Goal: Task Accomplishment & Management: Manage account settings

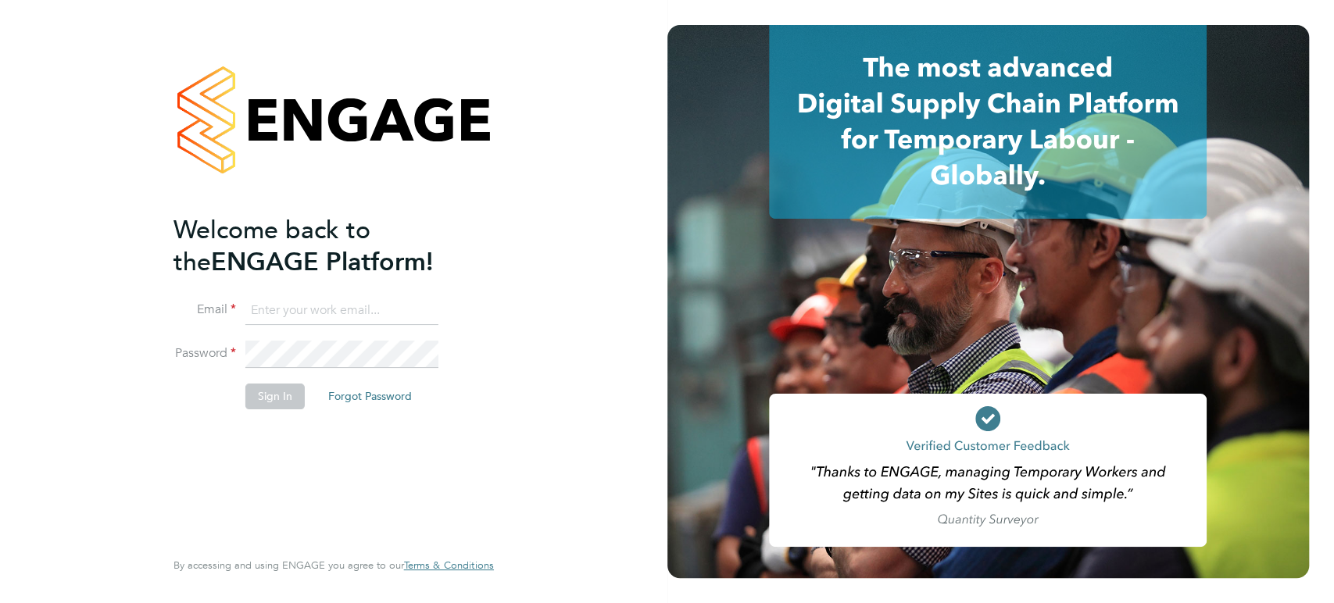
type input "[PERSON_NAME][EMAIL_ADDRESS][PERSON_NAME][DOMAIN_NAME]"
click at [267, 393] on button "Sign In" at bounding box center [274, 396] width 59 height 25
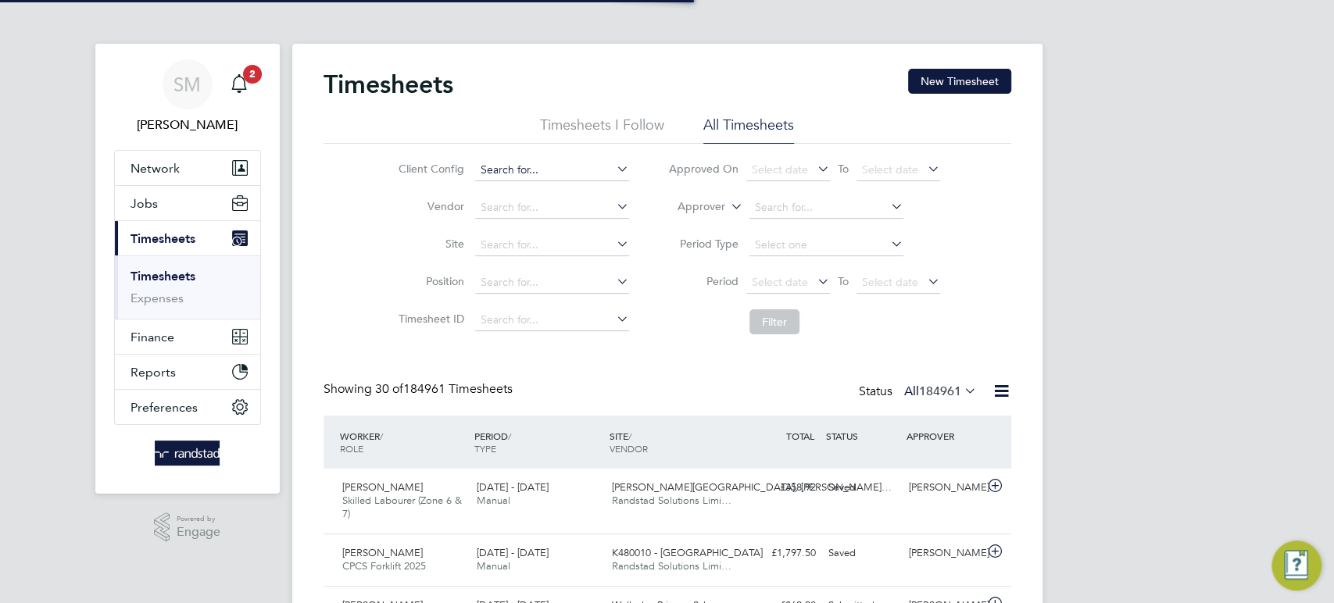
click at [503, 167] on input at bounding box center [552, 170] width 154 height 22
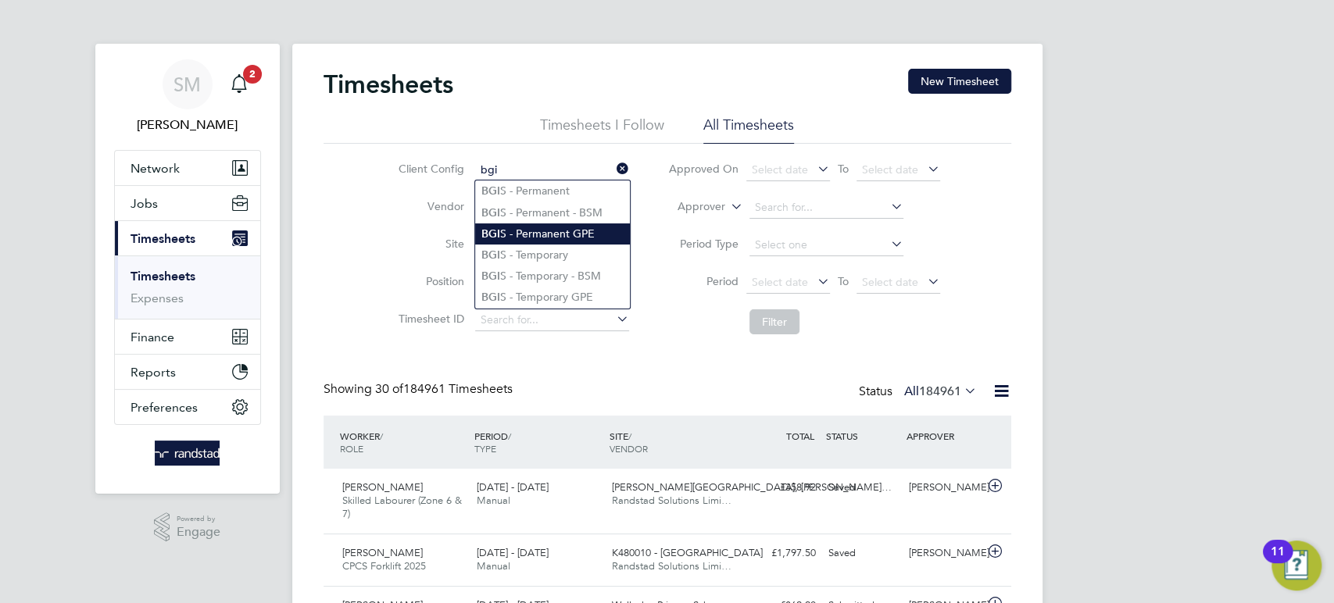
click at [533, 233] on li "BGI S - Permanent GPE" at bounding box center [552, 234] width 155 height 21
type input "BGIS - Permanent GPE"
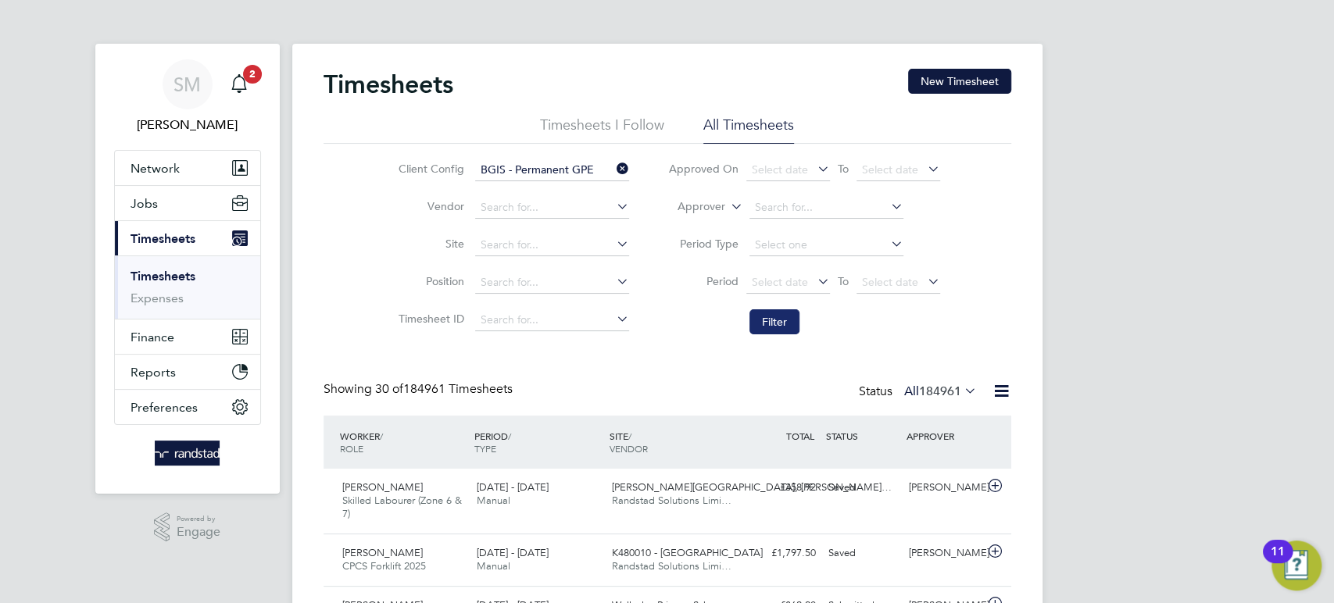
click at [764, 317] on button "Filter" at bounding box center [775, 322] width 50 height 25
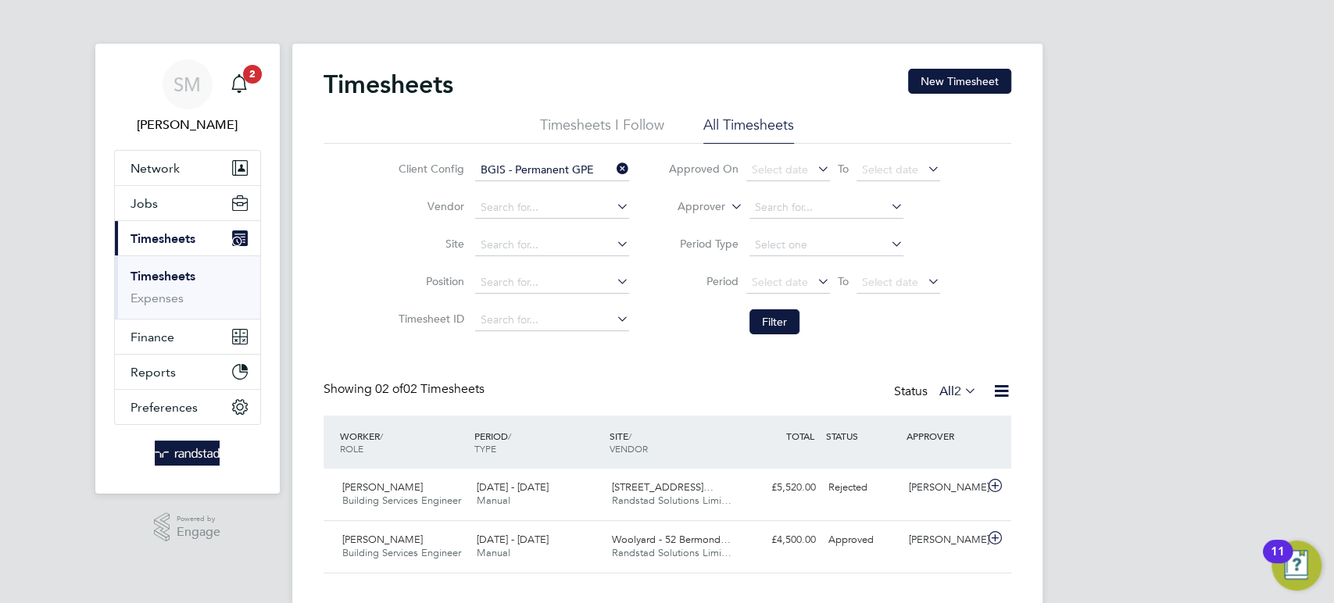
click at [561, 169] on input "BGIS - Permanent GPE" at bounding box center [552, 170] width 154 height 22
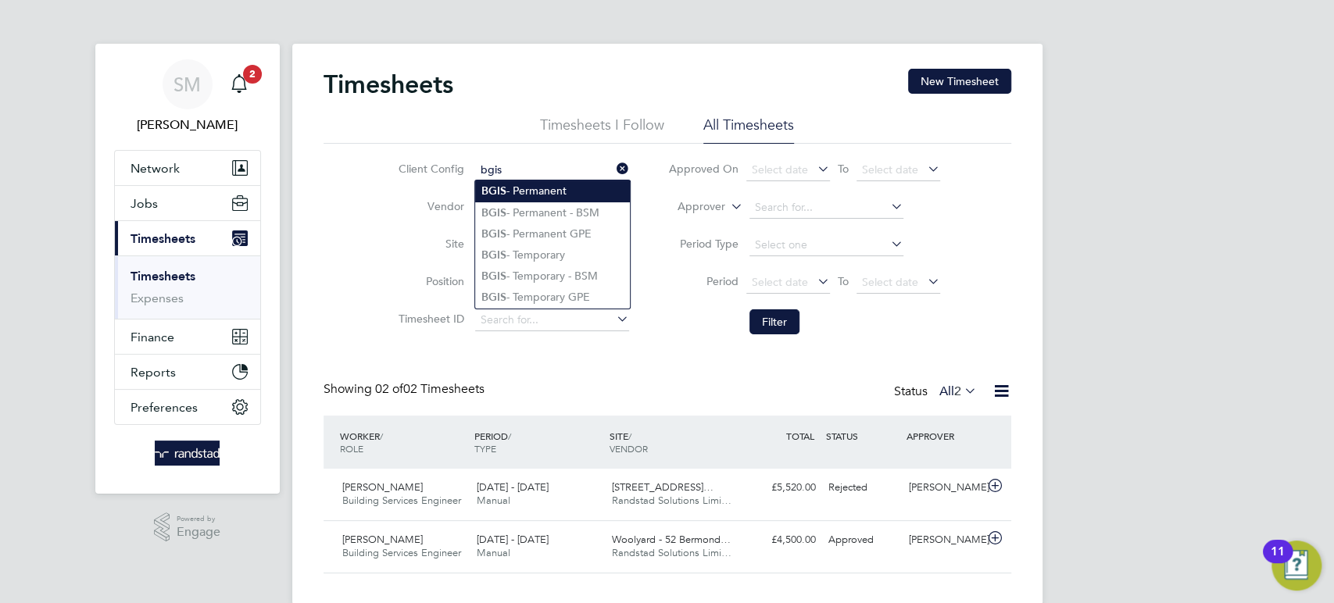
click at [560, 190] on li "BGIS - Permanent" at bounding box center [552, 191] width 155 height 21
type input "BGIS - Permanent"
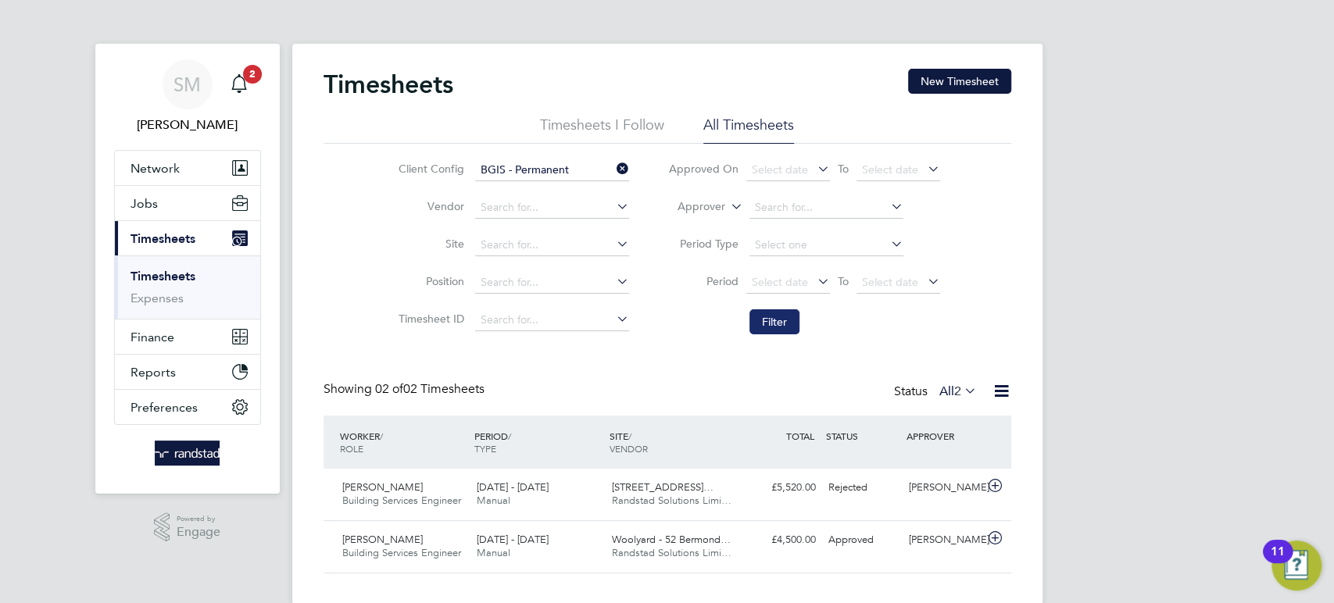
click at [755, 329] on button "Filter" at bounding box center [775, 322] width 50 height 25
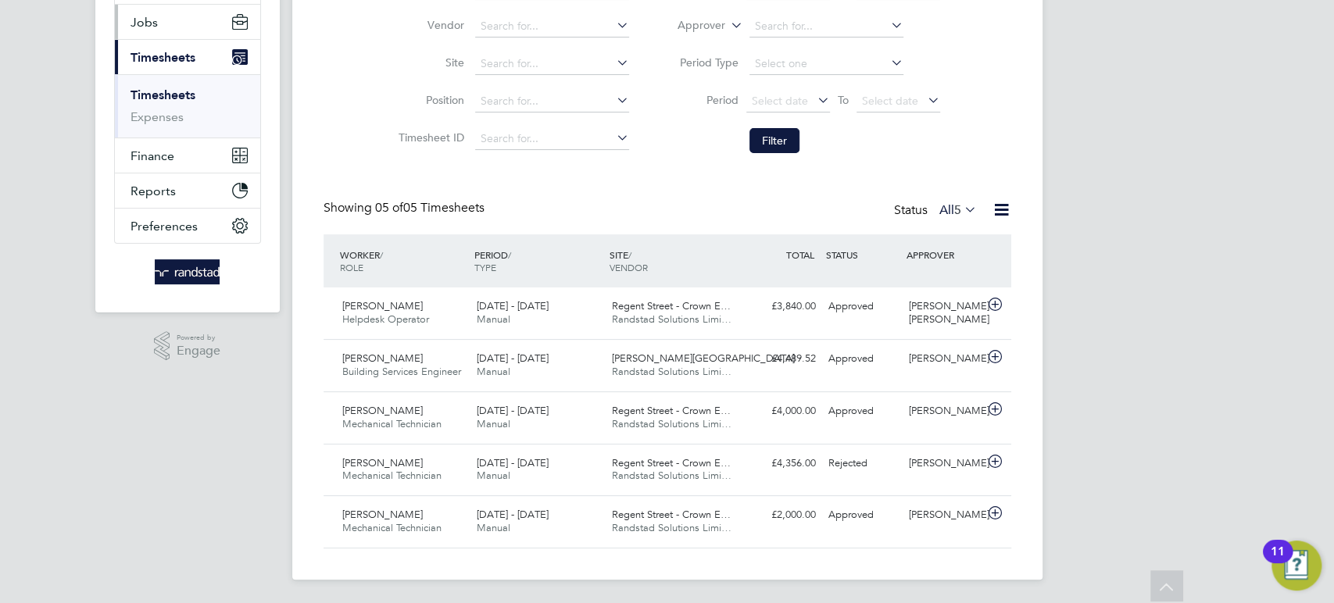
click at [167, 23] on button "Jobs" at bounding box center [187, 22] width 145 height 34
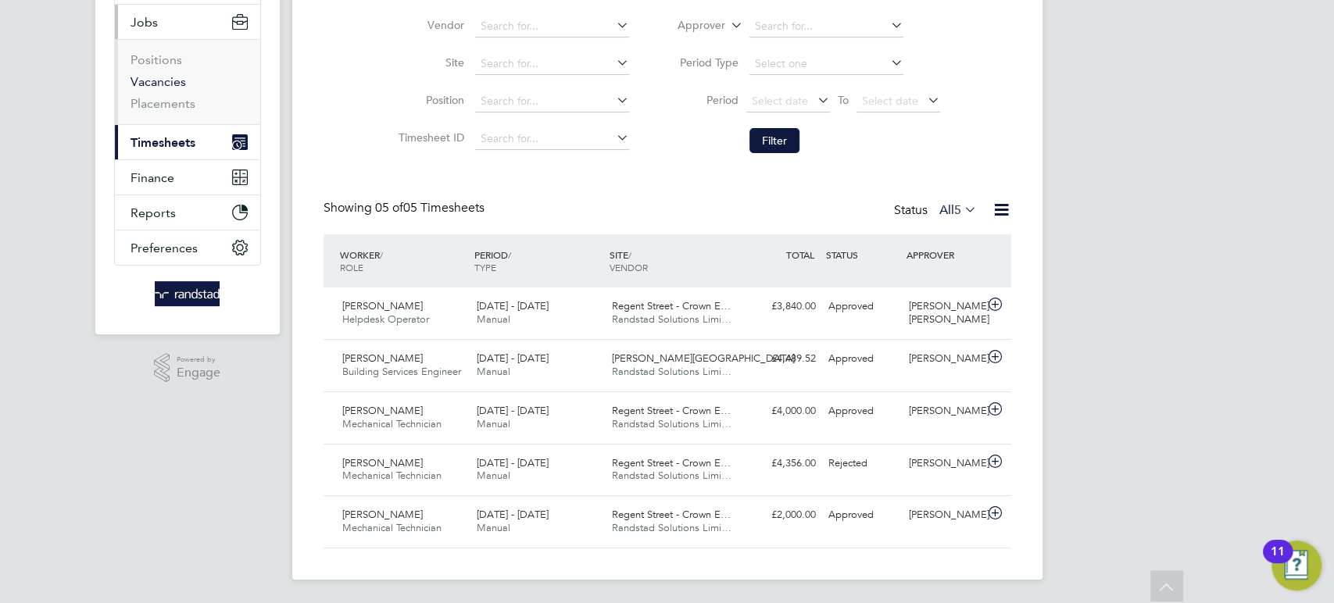
click at [168, 79] on link "Vacancies" at bounding box center [158, 81] width 55 height 15
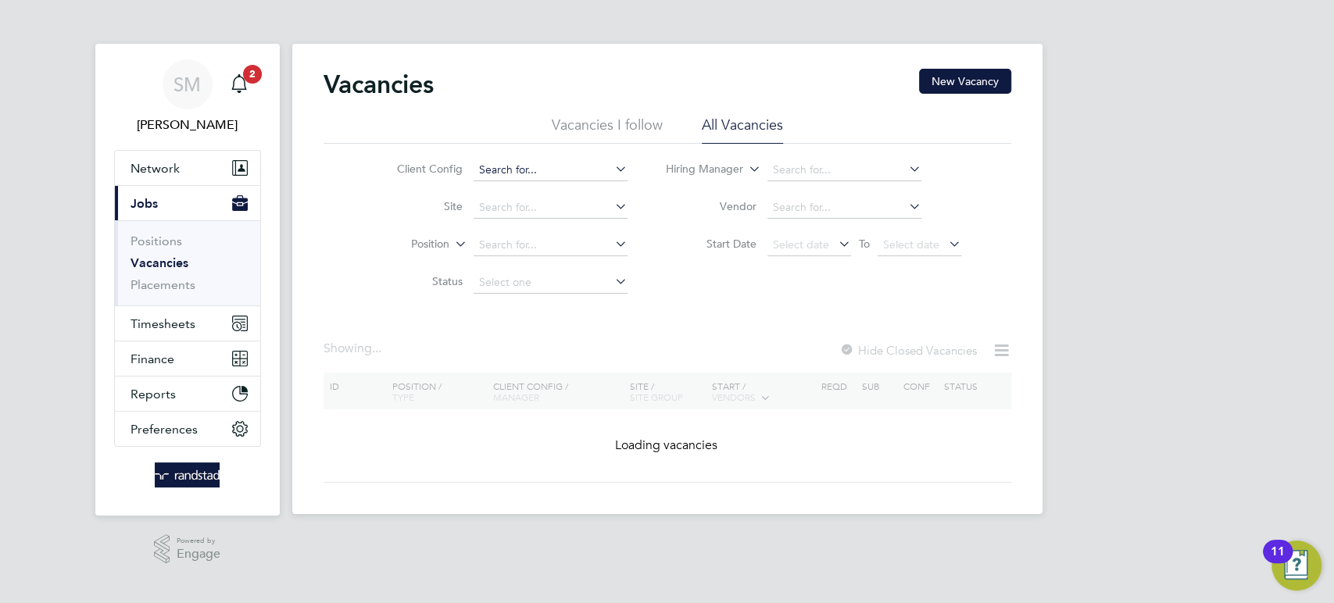
click at [514, 175] on input at bounding box center [551, 170] width 154 height 22
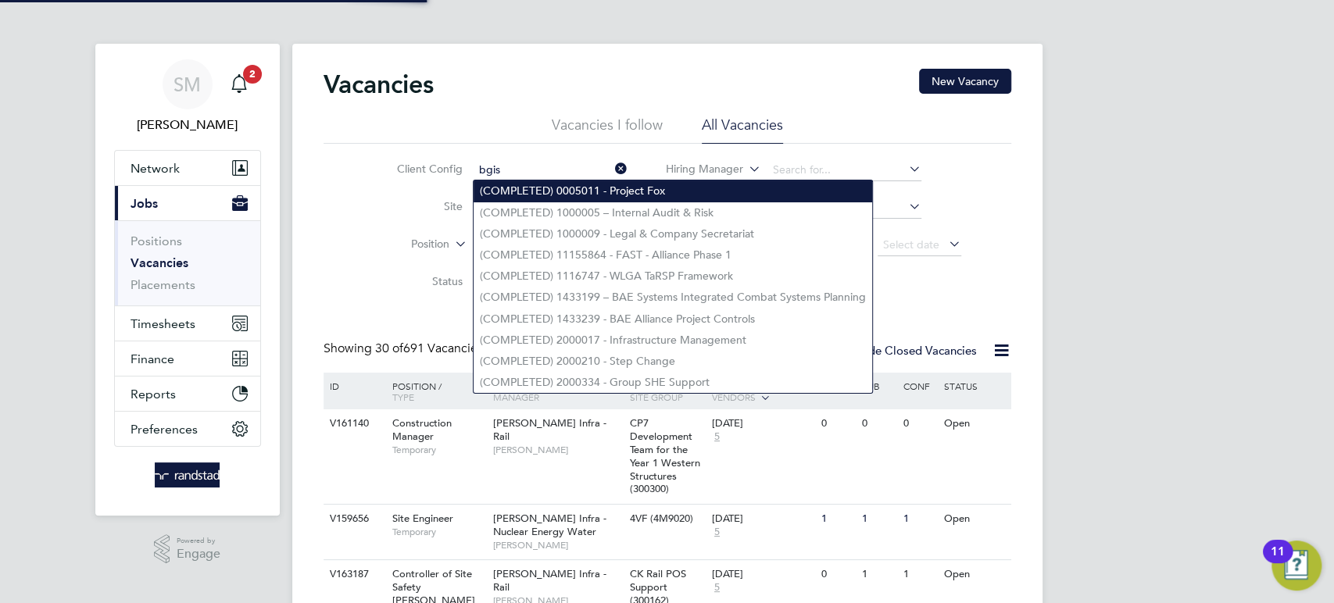
click at [514, 188] on li "(COMPLETED) 0005011 - Project Fox" at bounding box center [673, 191] width 399 height 21
type input "(COMPLETED) 0005011 - Project Fox"
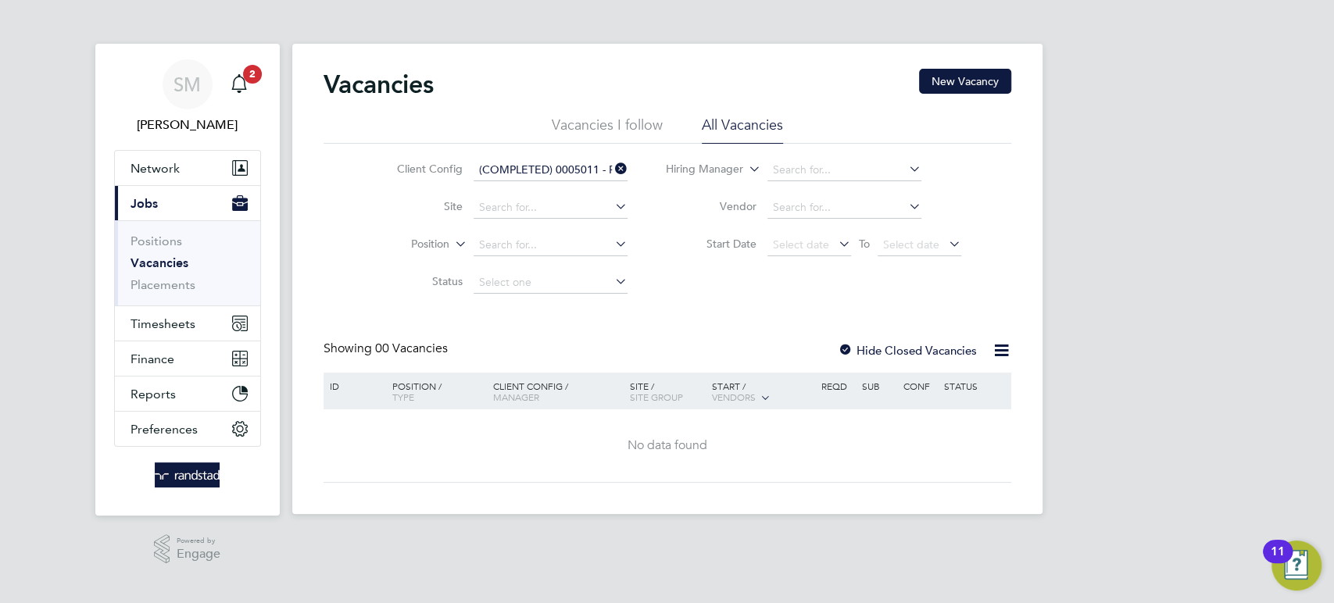
click at [535, 175] on input "(COMPLETED) 0005011 - Project Fox" at bounding box center [551, 170] width 154 height 22
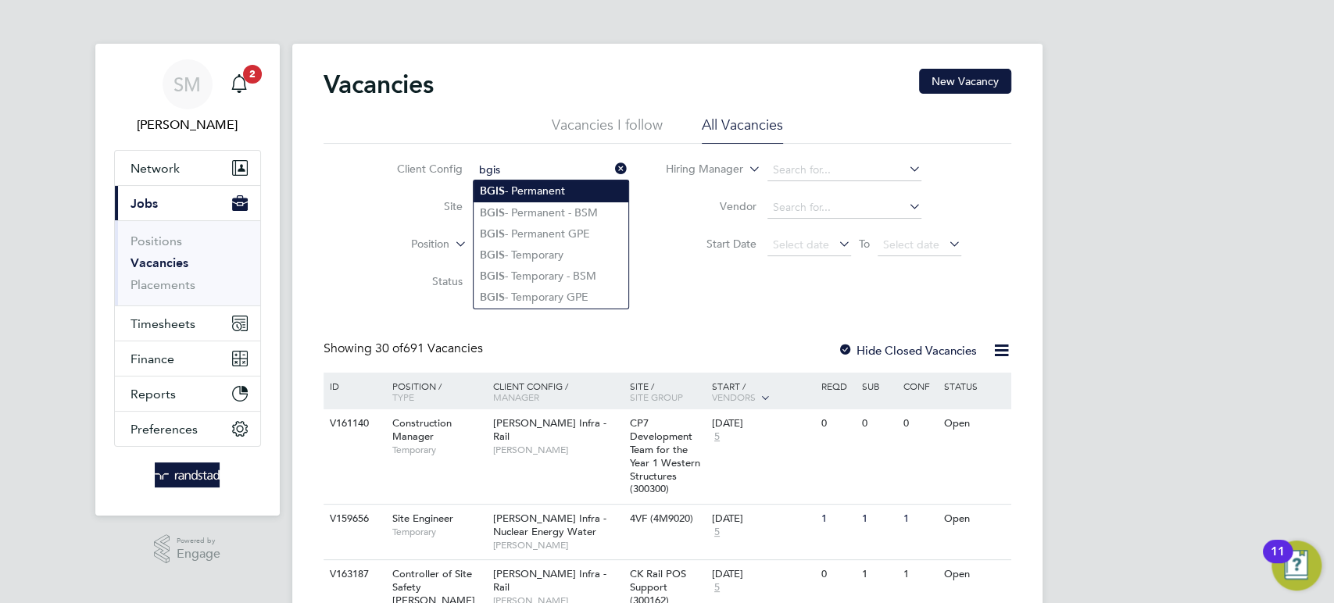
click at [532, 193] on li "BGIS - Permanent" at bounding box center [551, 191] width 155 height 21
type input "BGIS - Permanent"
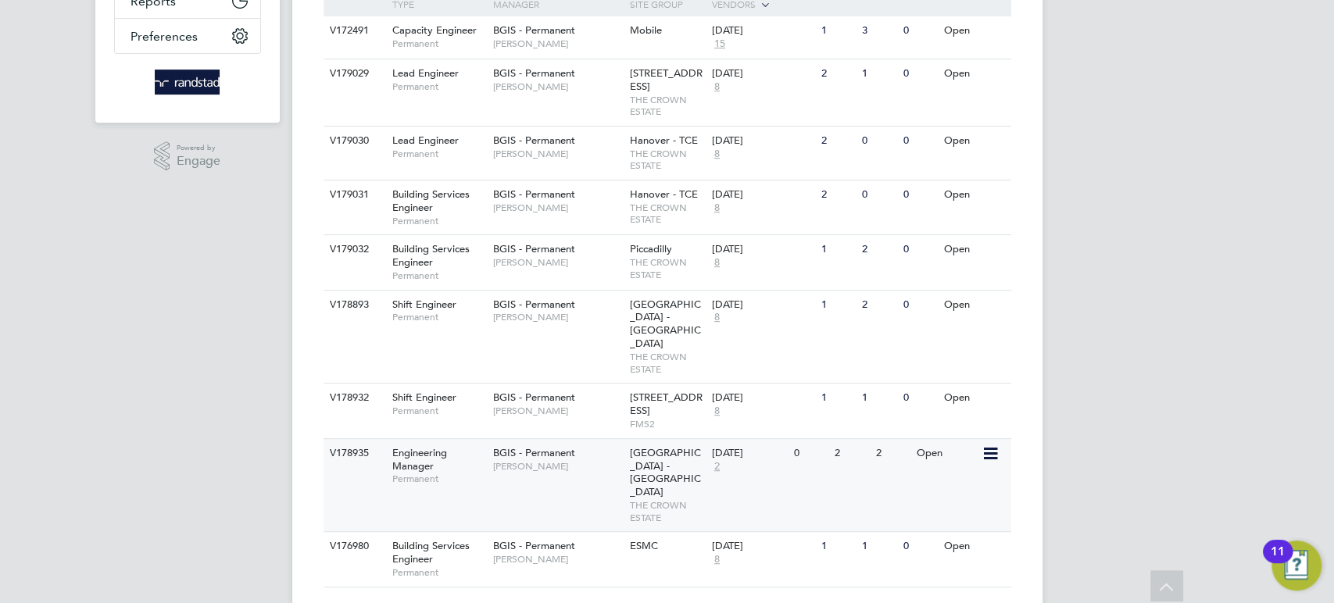
click at [783, 459] on div "[DATE] 2" at bounding box center [749, 460] width 82 height 42
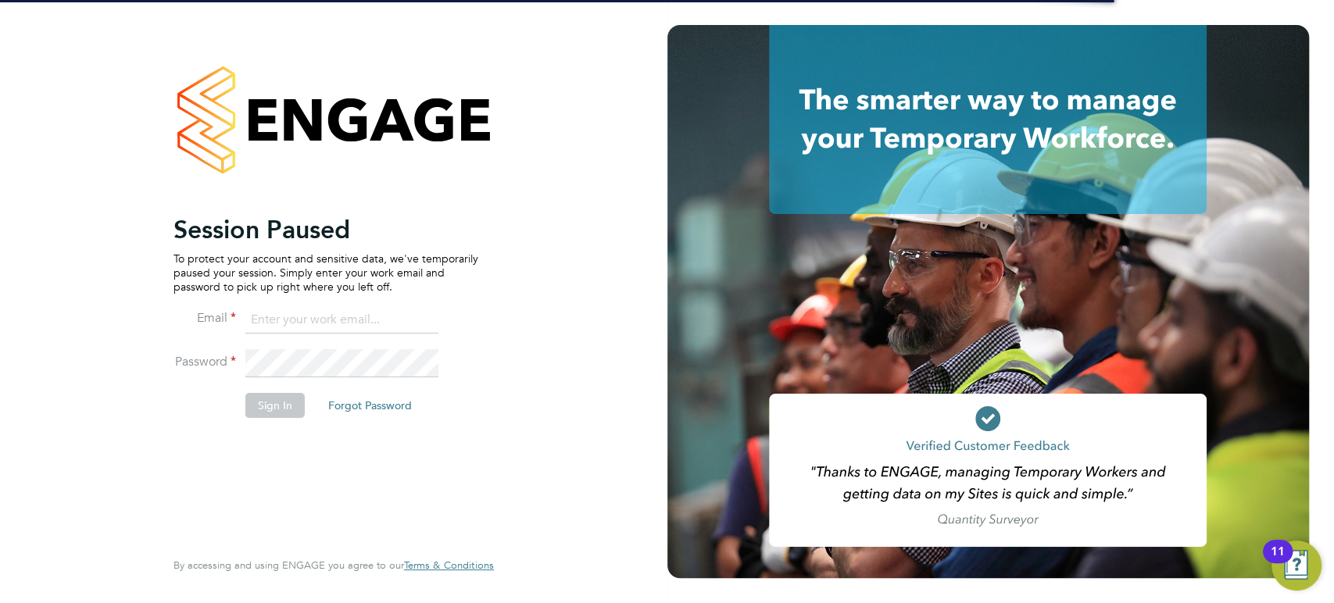
type input "scott.mcglynn@randstad.co.uk"
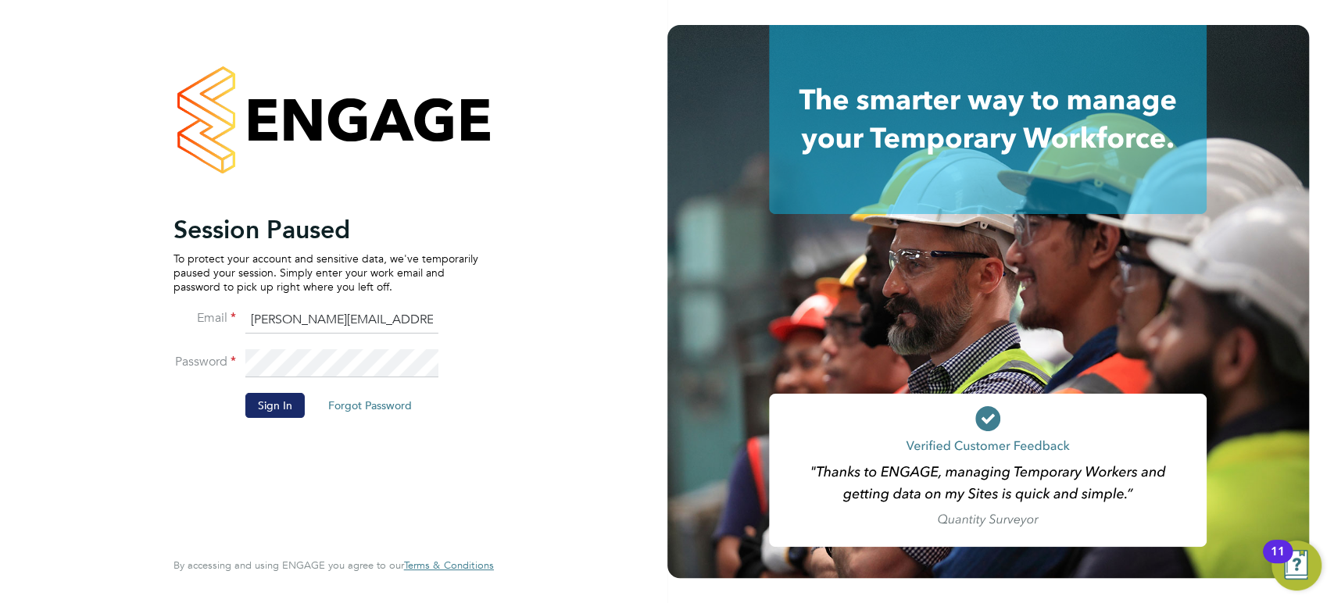
click at [281, 412] on button "Sign In" at bounding box center [274, 405] width 59 height 25
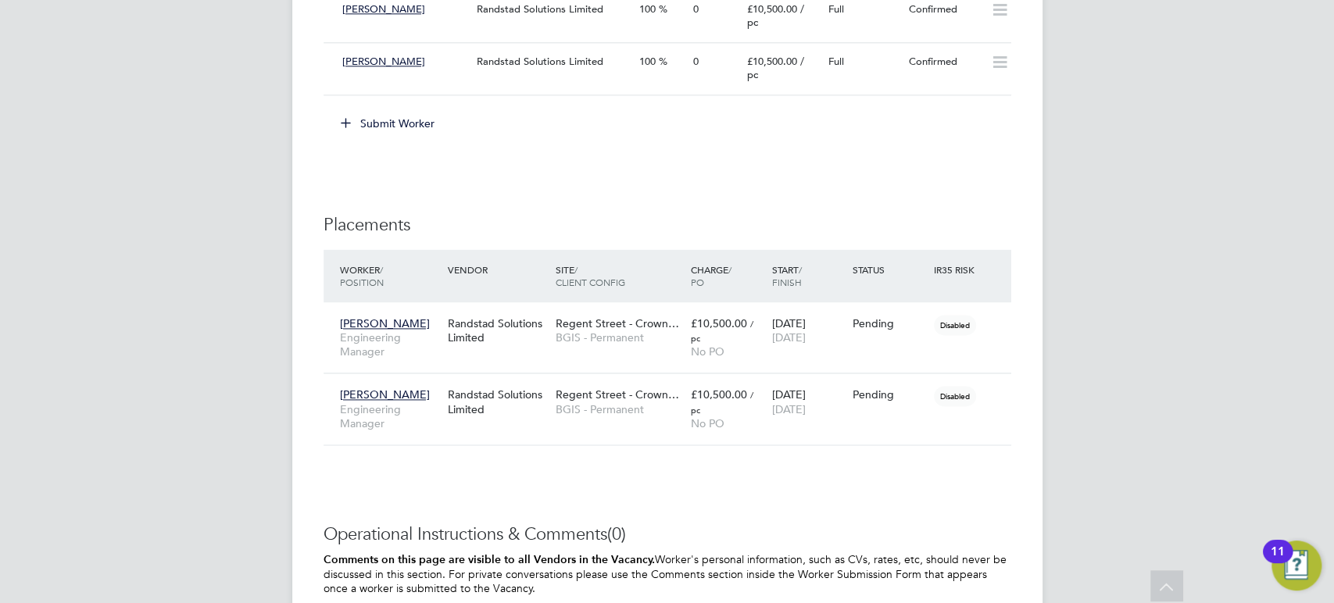
scroll to position [1301, 0]
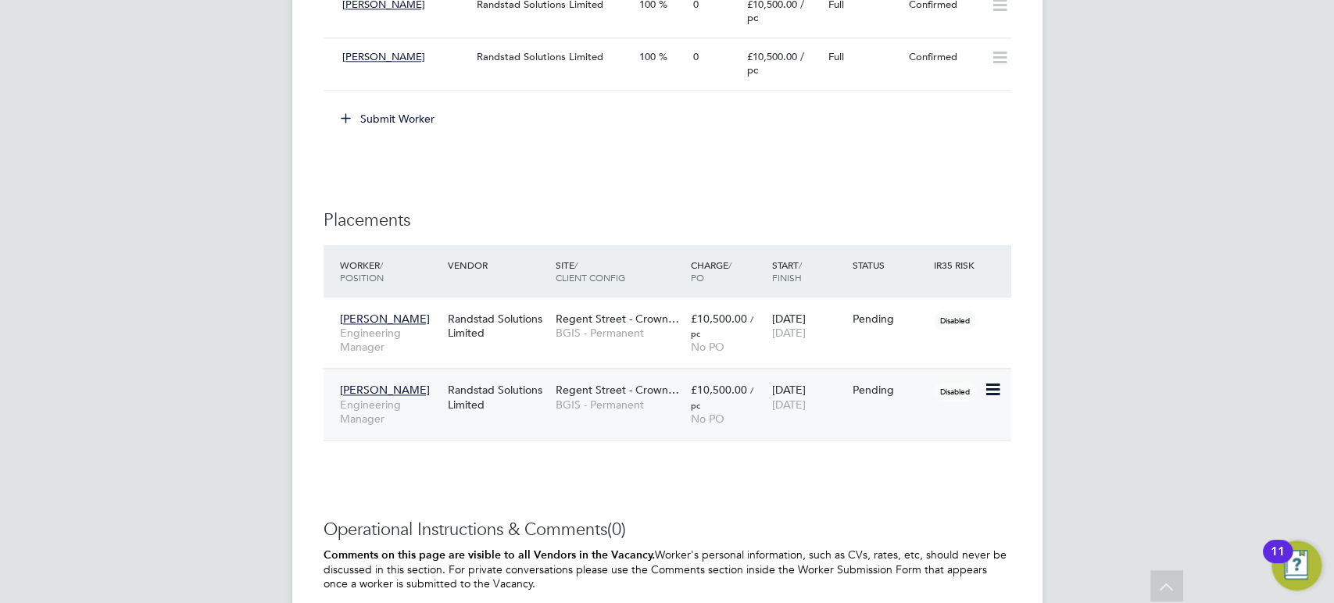
click at [995, 390] on icon at bounding box center [992, 390] width 16 height 19
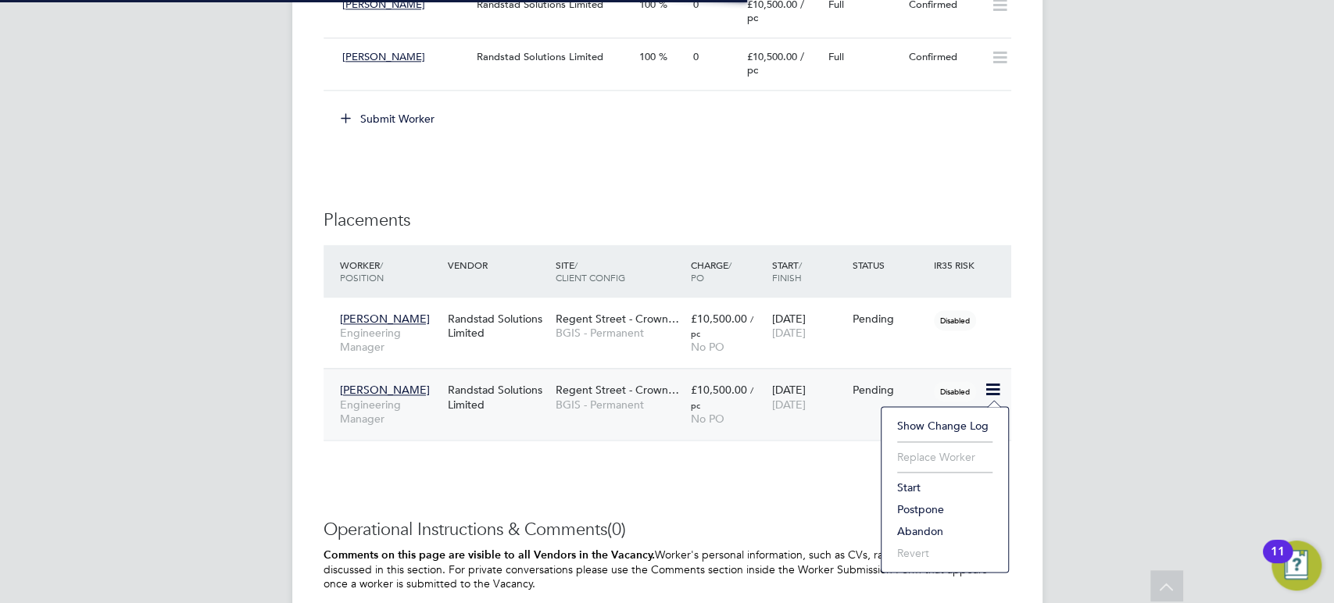
click at [805, 400] on span "[DATE]" at bounding box center [788, 405] width 34 height 14
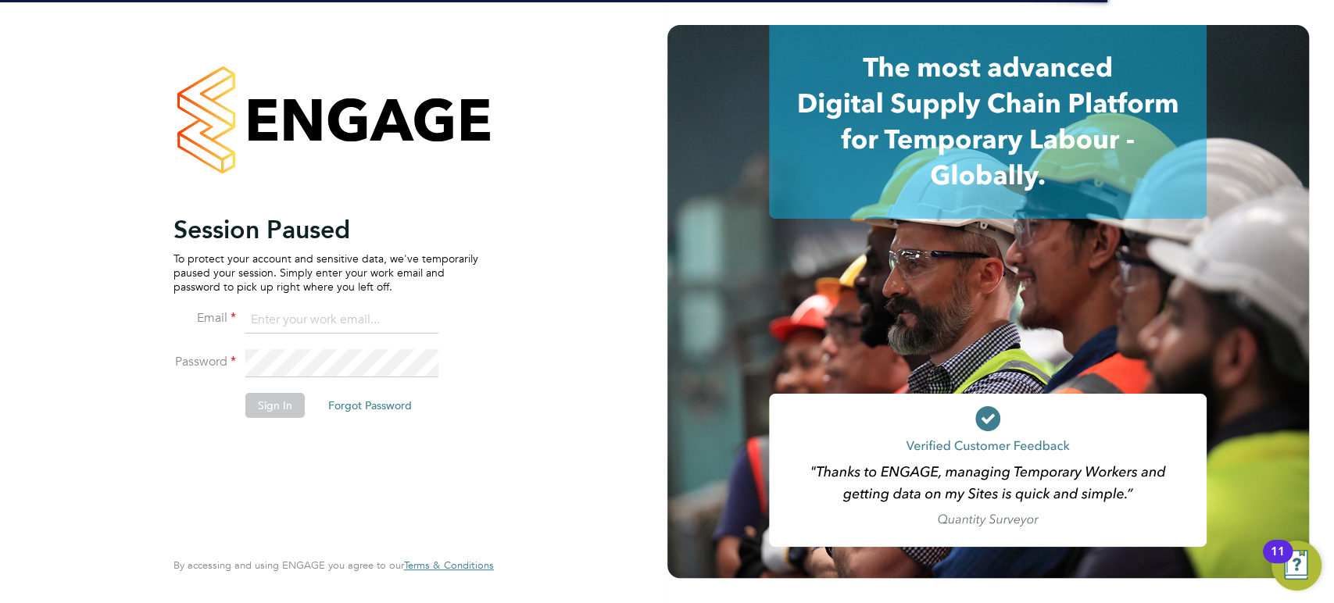
type input "scott.mcglynn@randstad.co.uk"
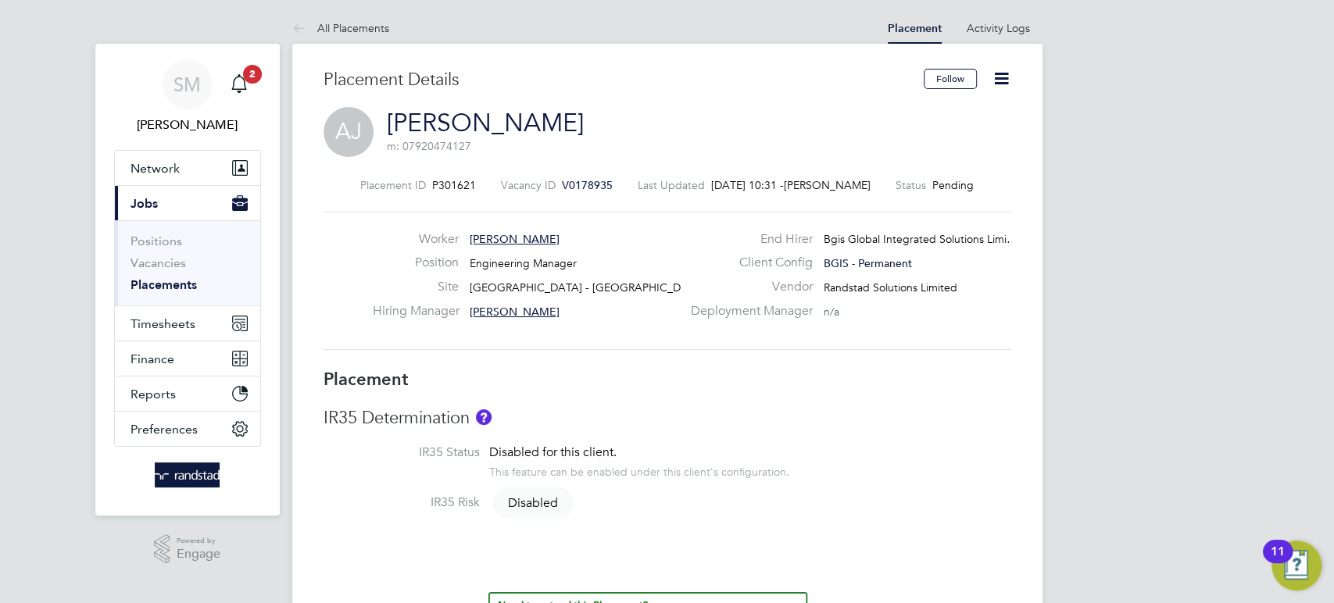
scroll to position [1, 0]
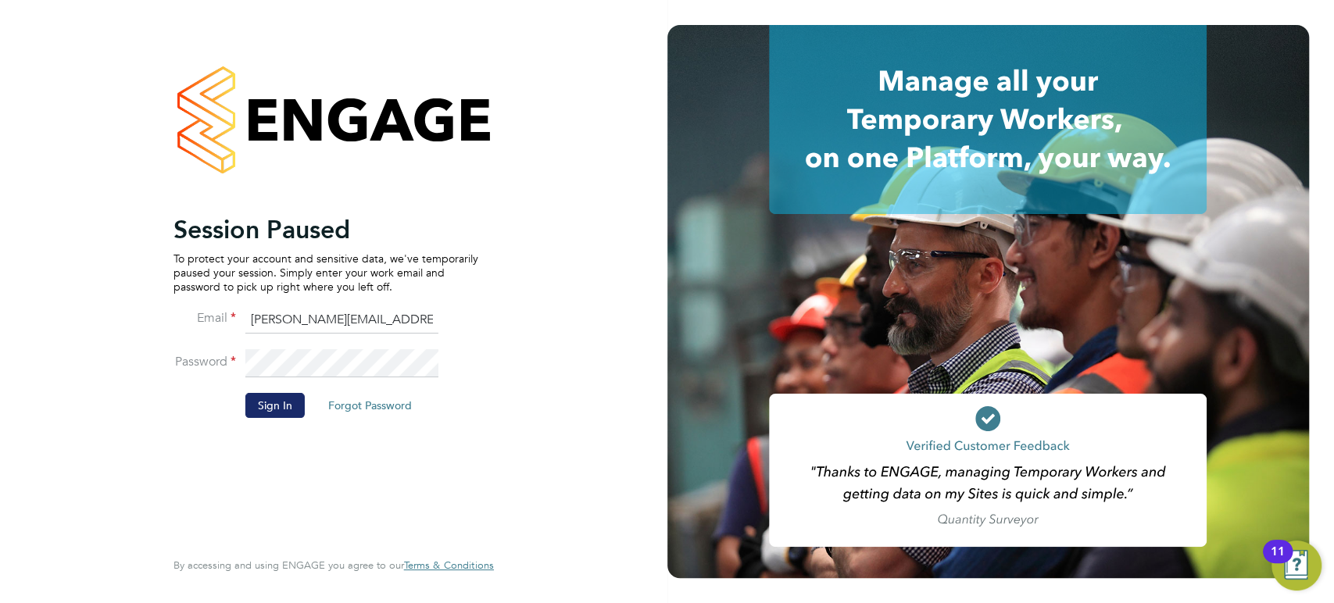
click at [269, 403] on button "Sign In" at bounding box center [274, 405] width 59 height 25
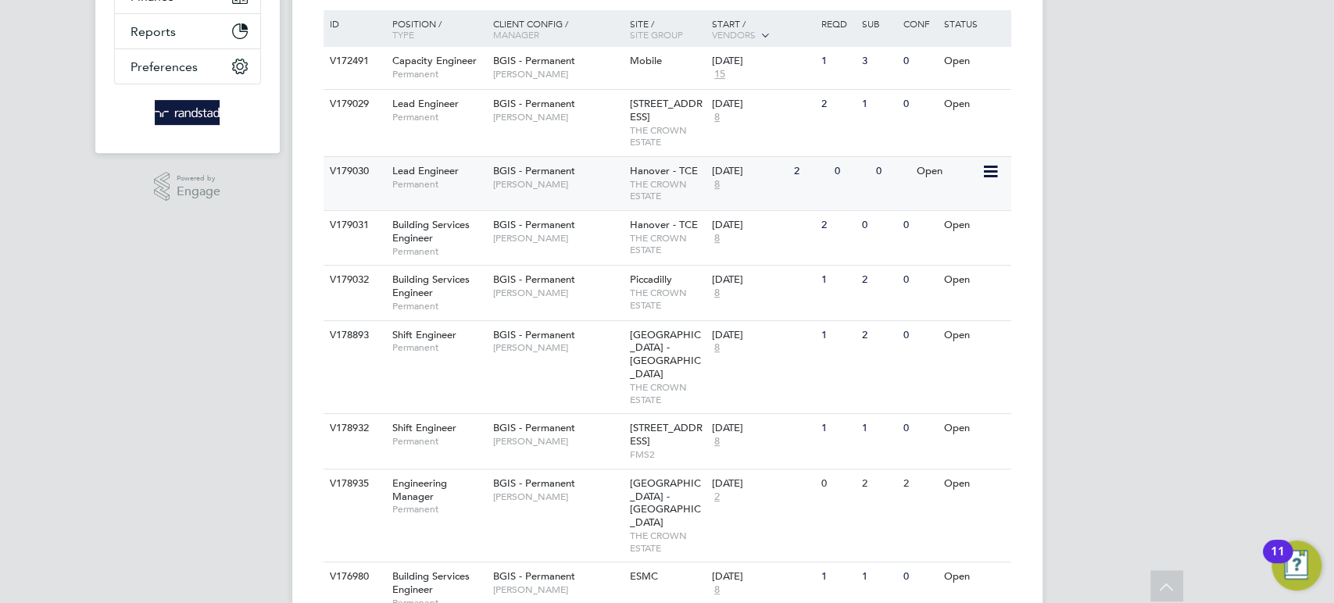
scroll to position [393, 0]
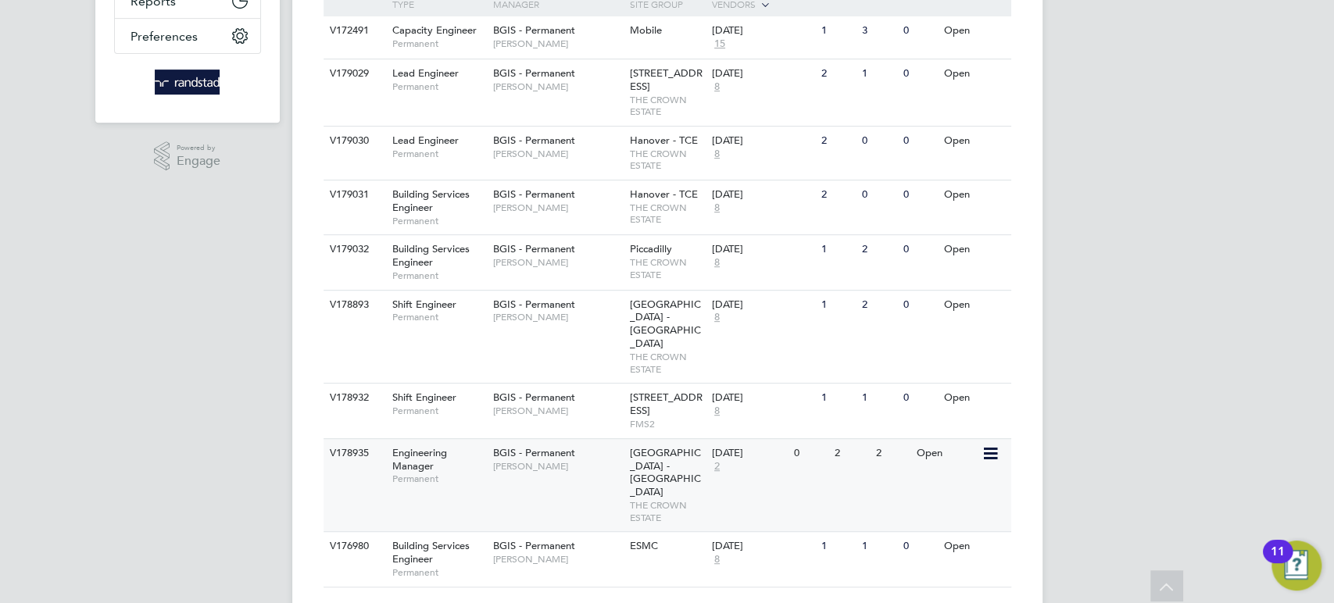
click at [764, 463] on div "28 Jul 2025 2" at bounding box center [749, 460] width 82 height 42
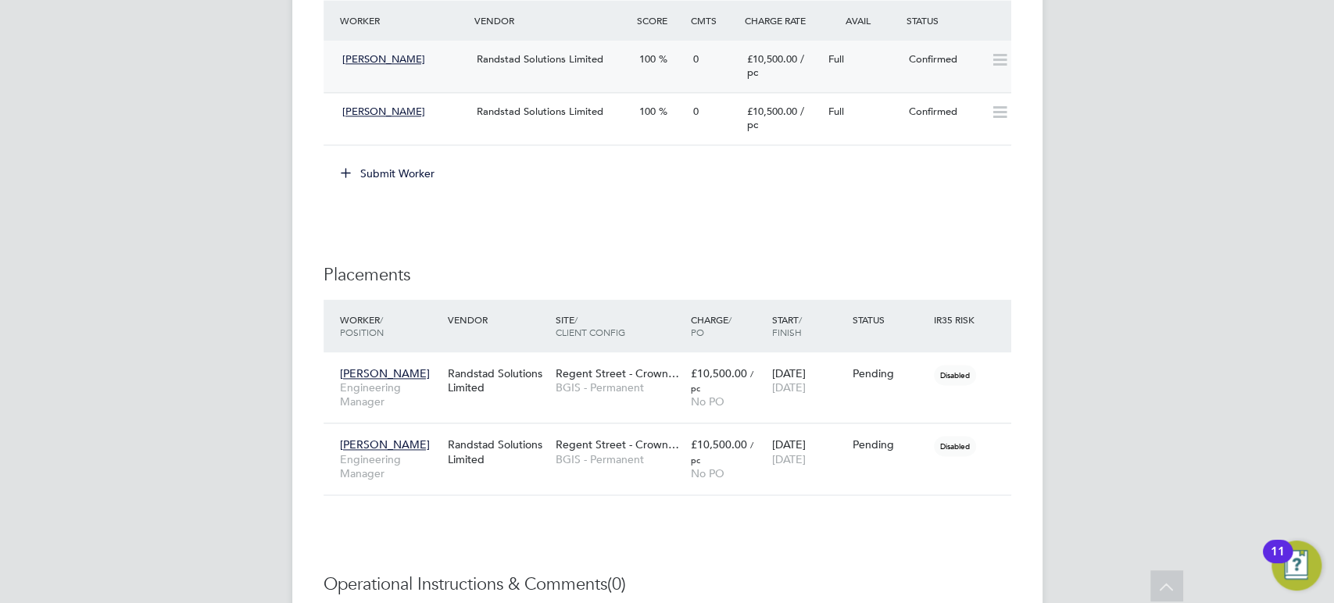
scroll to position [1255, 0]
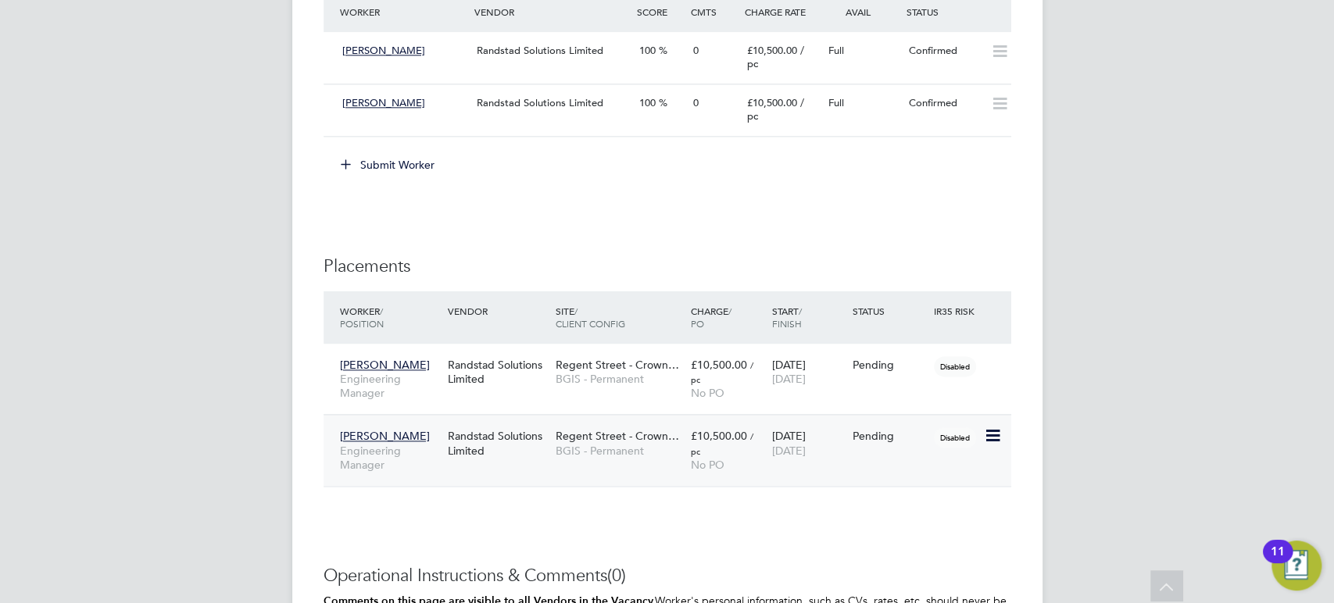
click at [991, 433] on icon at bounding box center [992, 436] width 16 height 19
click at [913, 530] on li "Start" at bounding box center [945, 534] width 111 height 22
type input "[PERSON_NAME]"
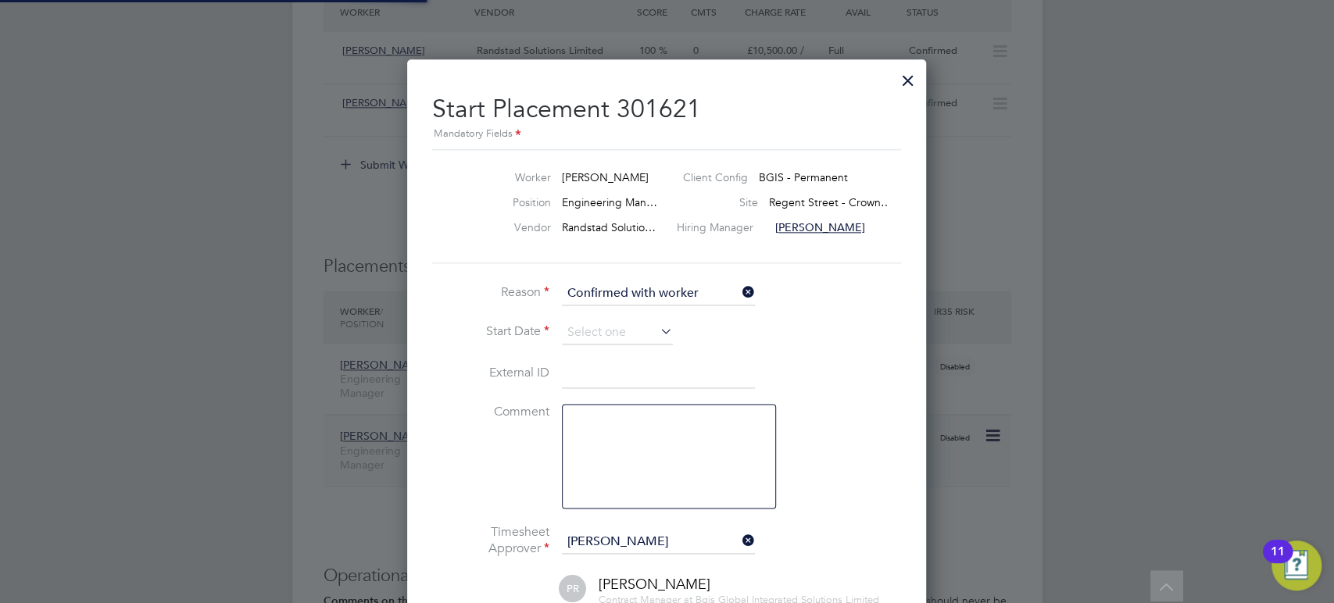
scroll to position [14, 206]
click at [598, 323] on input at bounding box center [617, 332] width 111 height 23
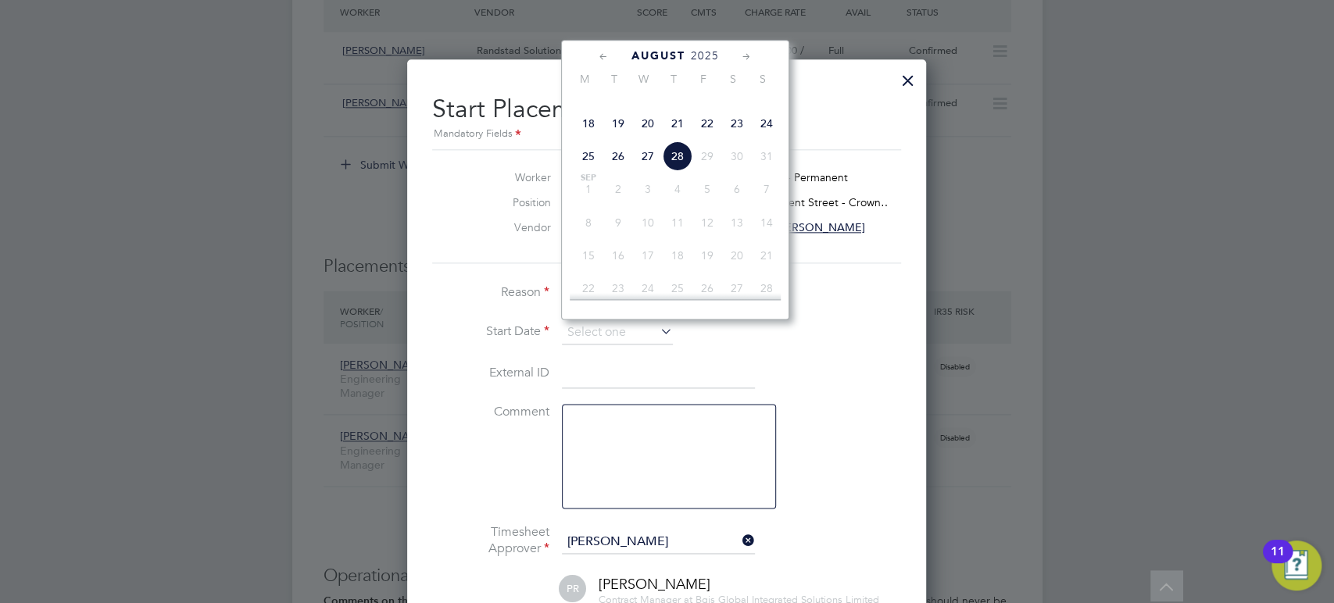
click at [675, 171] on span "28" at bounding box center [678, 156] width 30 height 30
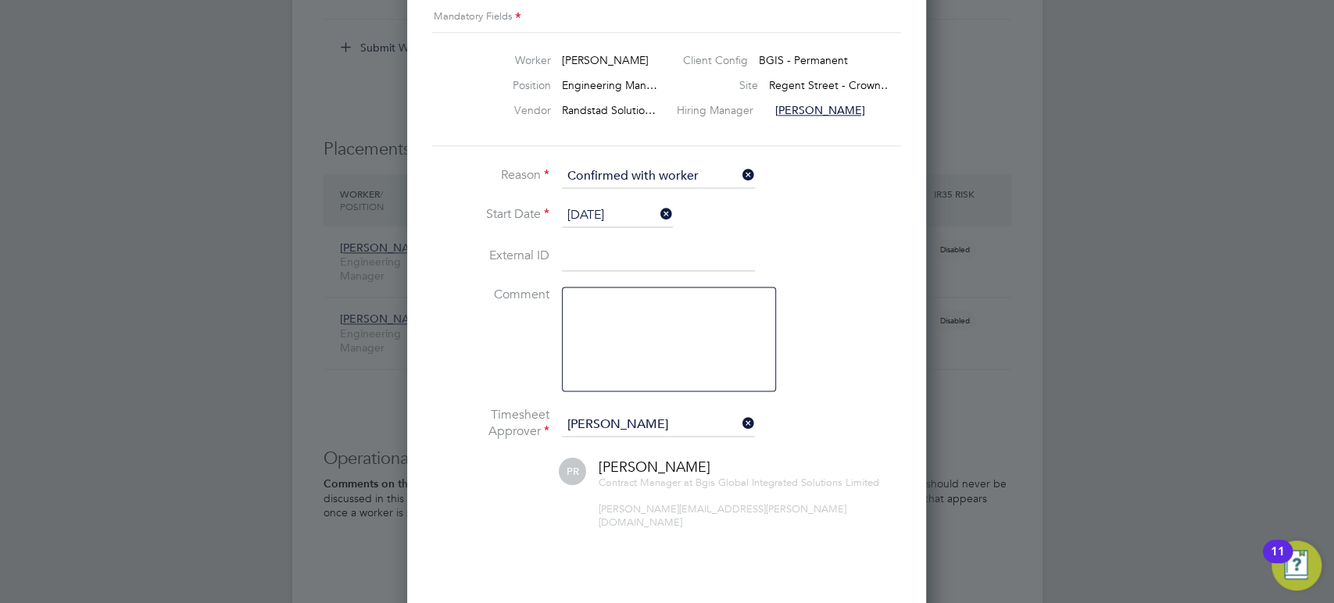
click at [647, 213] on input "28 Aug 2025" at bounding box center [617, 215] width 111 height 23
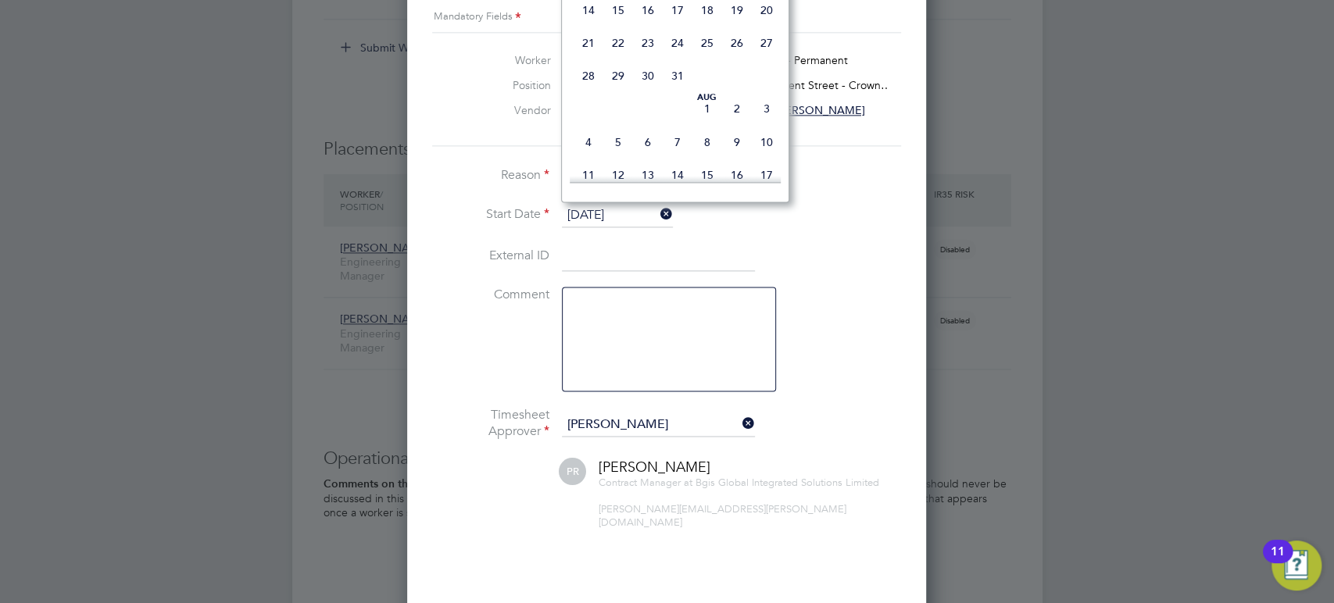
click at [584, 91] on span "28" at bounding box center [589, 76] width 30 height 30
type input "[DATE]"
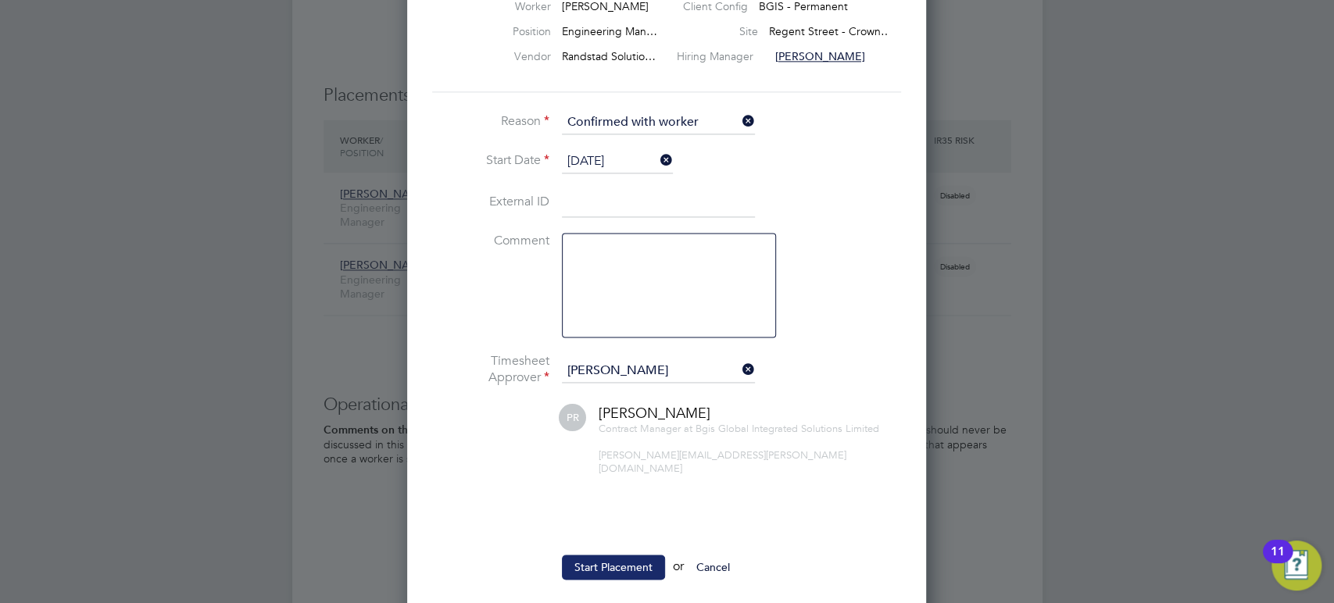
click at [617, 555] on button "Start Placement" at bounding box center [613, 567] width 103 height 25
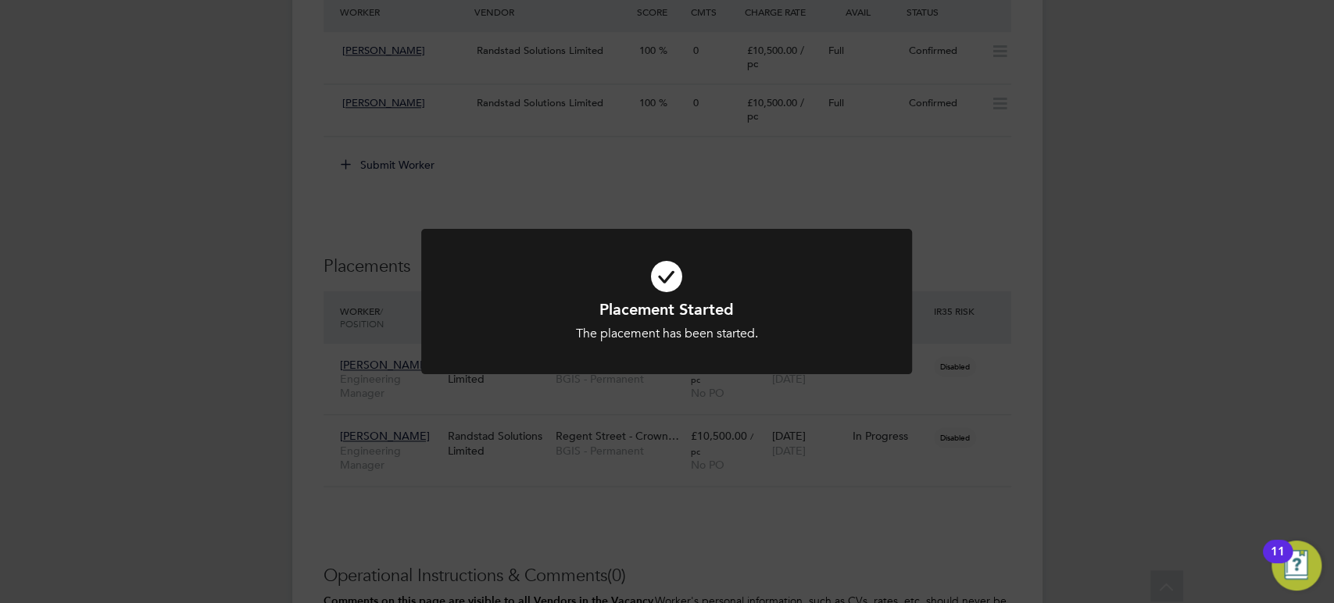
click at [617, 550] on div "Placement Started The placement has been started. Cancel Okay" at bounding box center [667, 301] width 1334 height 603
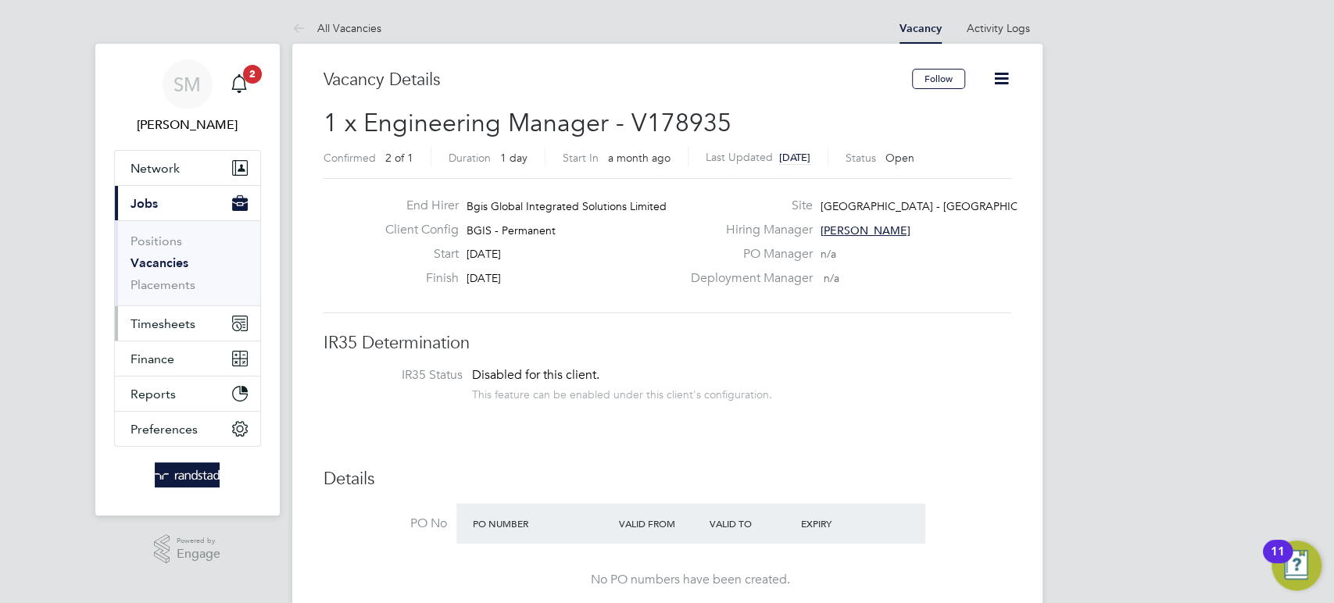
click at [139, 317] on span "Timesheets" at bounding box center [163, 324] width 65 height 15
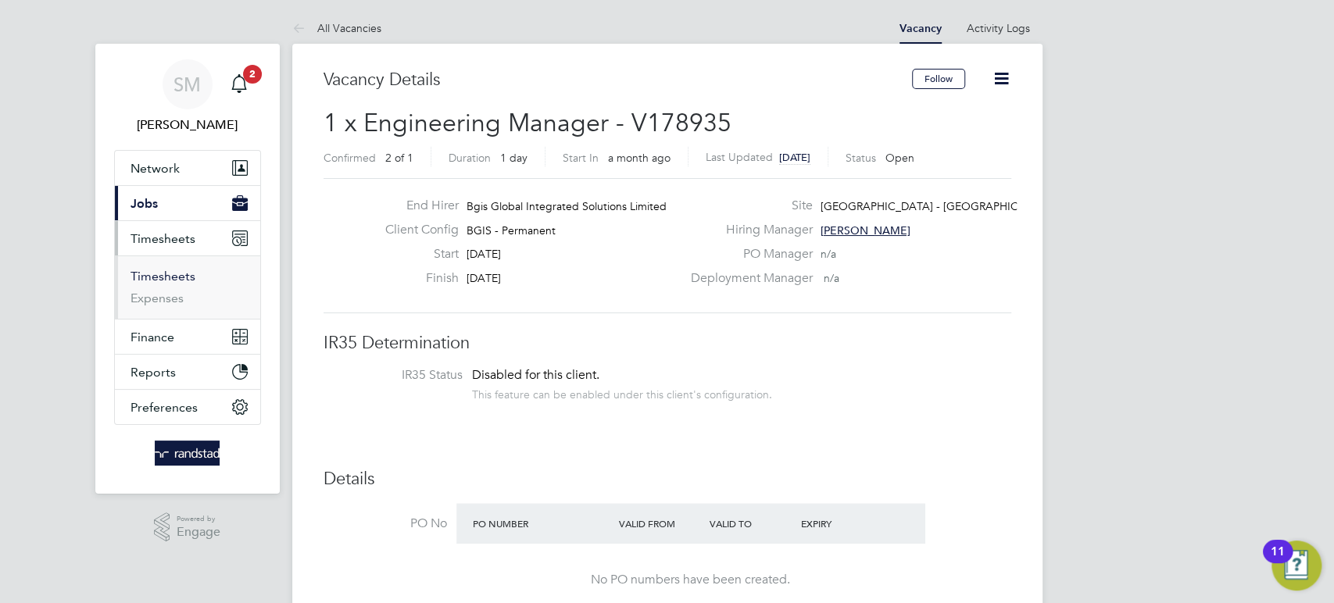
click at [156, 277] on link "Timesheets" at bounding box center [163, 276] width 65 height 15
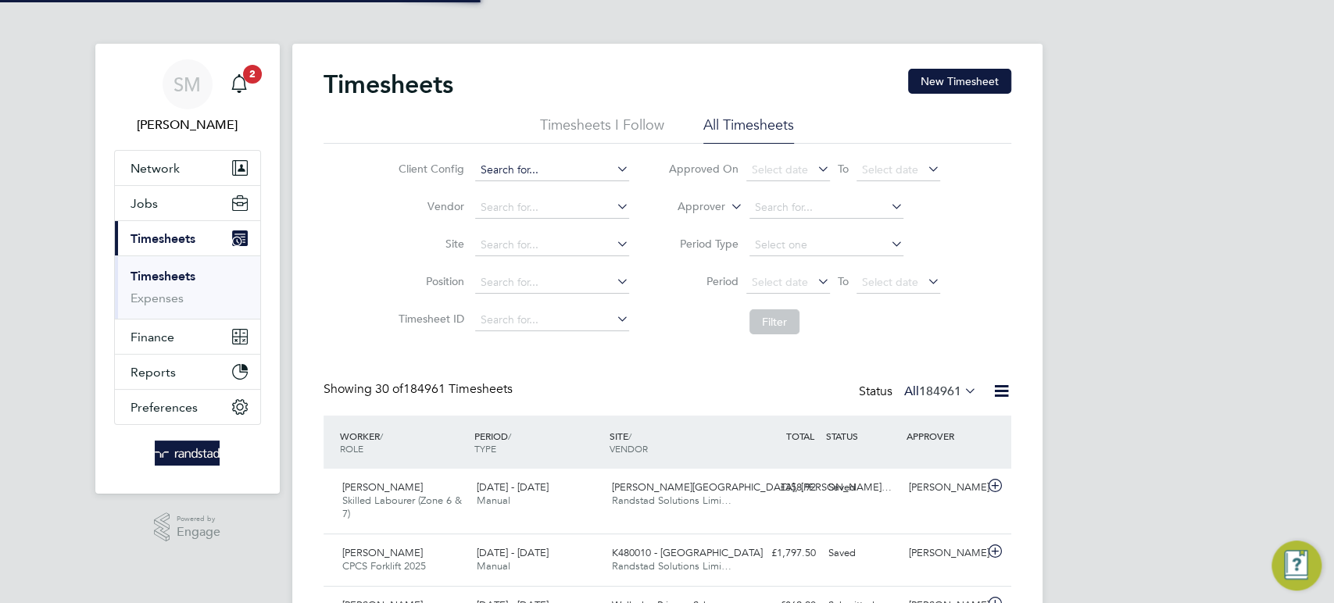
click at [560, 170] on input at bounding box center [552, 170] width 154 height 22
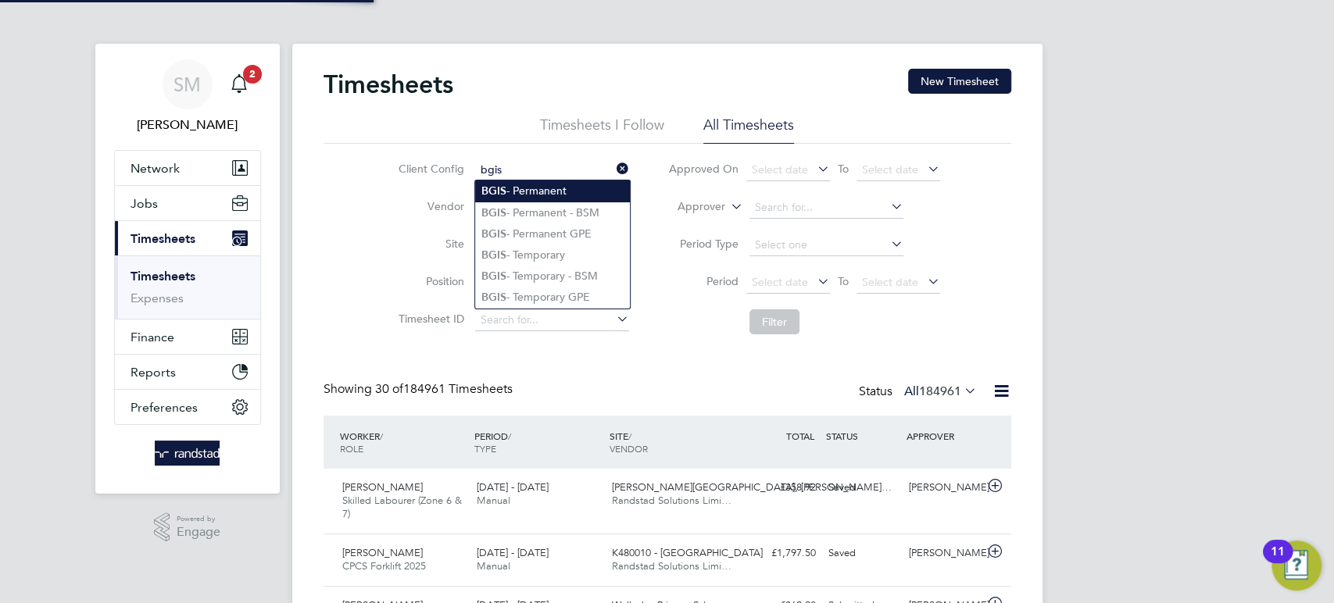
type input "(COMPLETED) 0005011 - Project Fox"
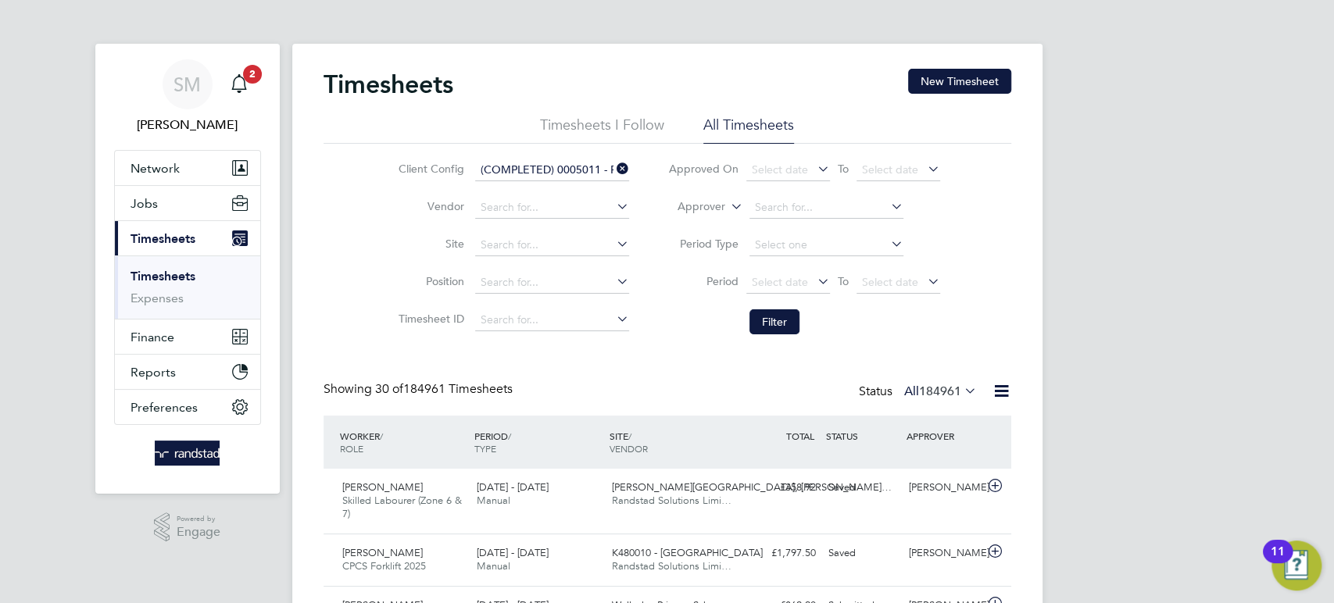
click at [614, 166] on icon at bounding box center [614, 169] width 0 height 22
click at [539, 166] on input at bounding box center [552, 170] width 154 height 22
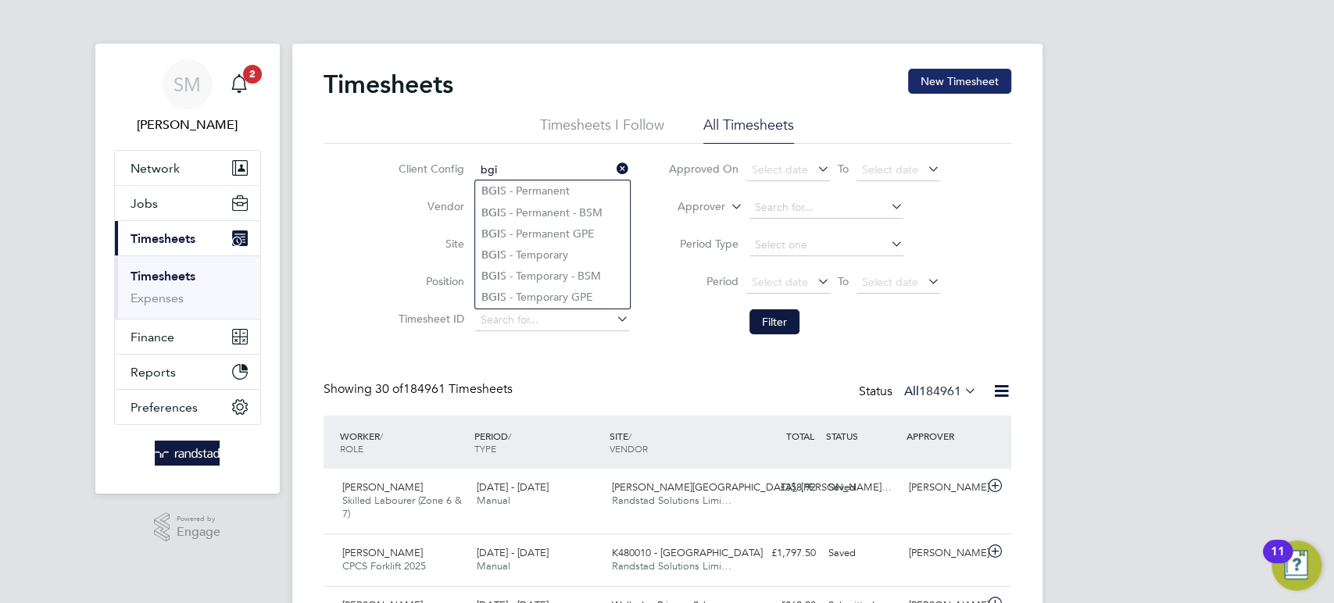
type input "bgi"
click at [984, 87] on button "New Timesheet" at bounding box center [959, 81] width 103 height 25
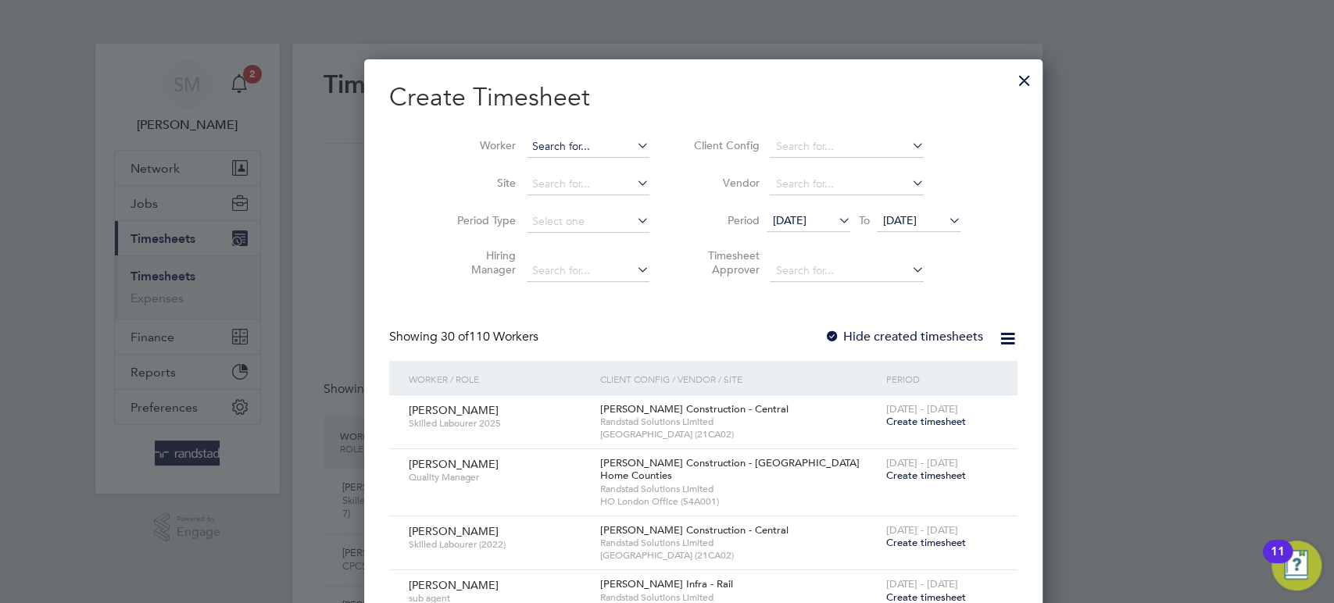
click at [527, 149] on input at bounding box center [588, 147] width 123 height 22
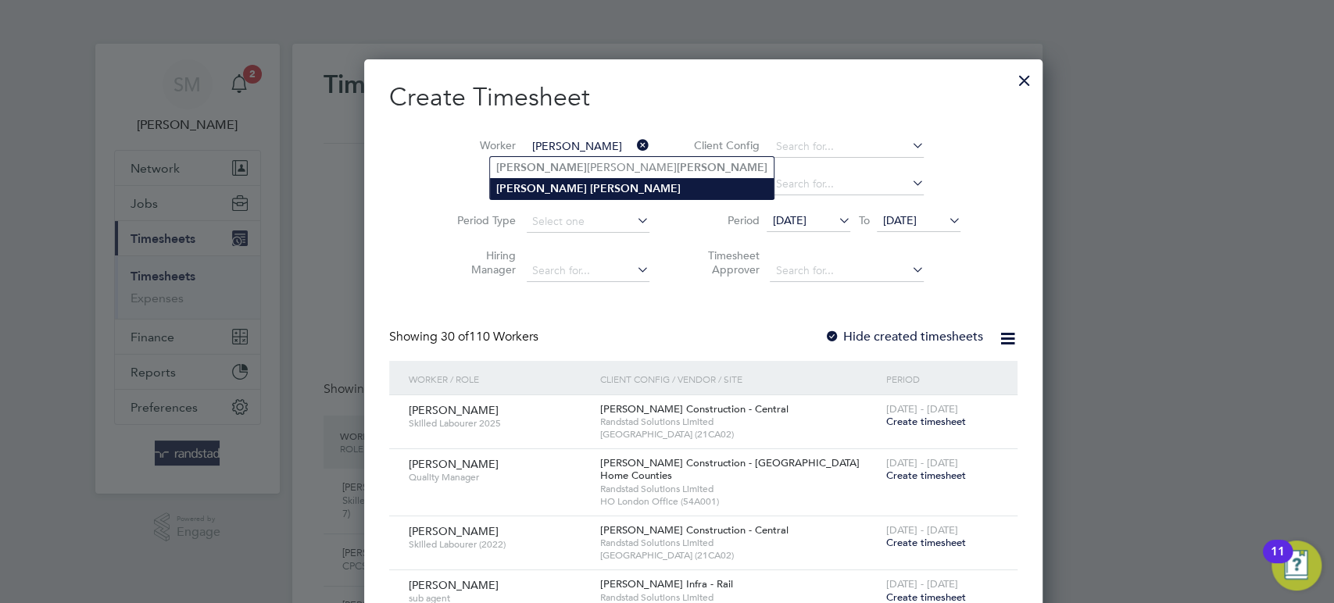
type input "Adam Janes"
click at [590, 189] on b "Janes" at bounding box center [635, 188] width 91 height 13
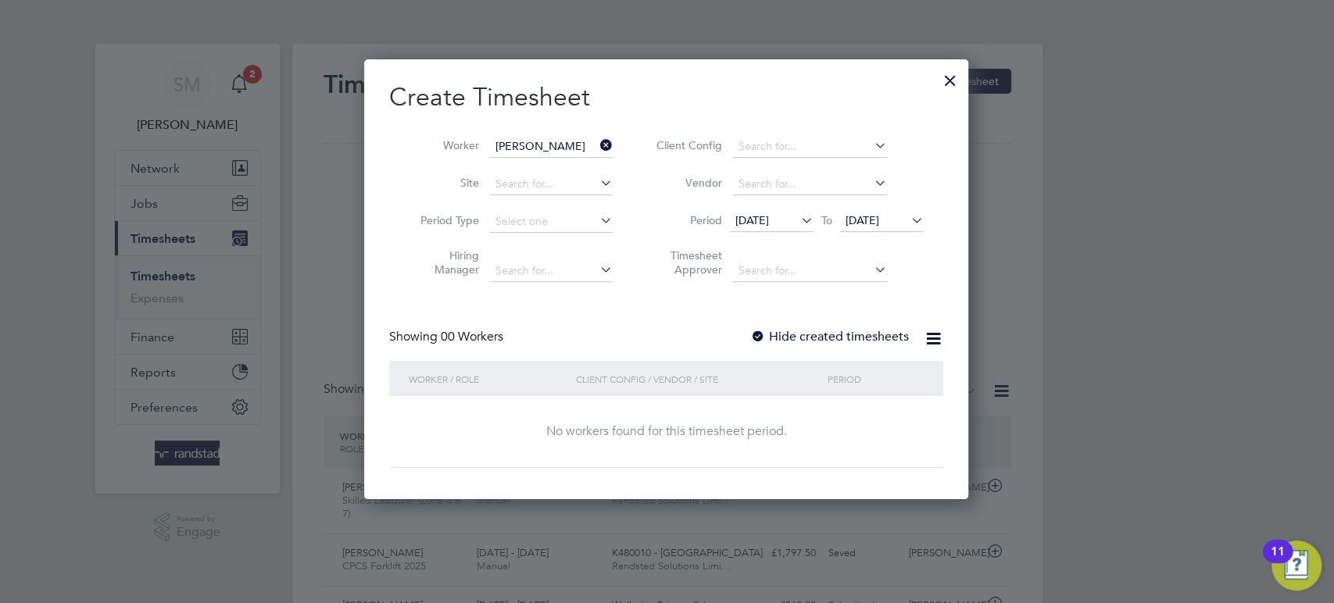
click at [769, 214] on span "14 Aug 2025" at bounding box center [753, 220] width 34 height 14
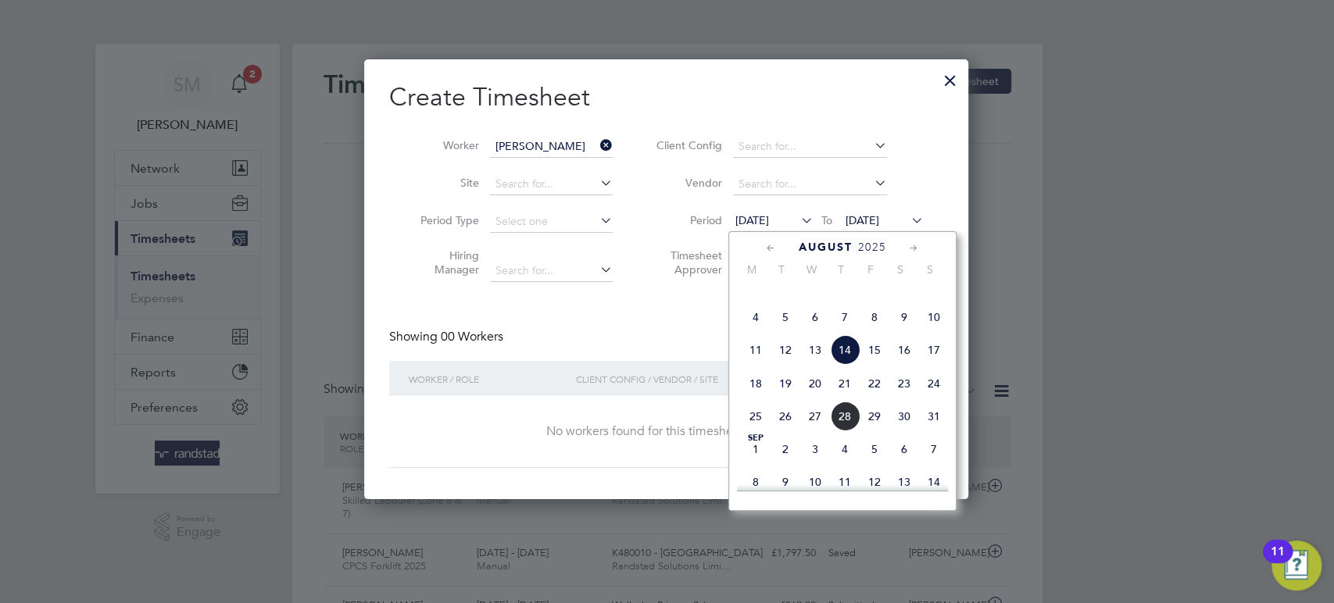
click at [773, 243] on icon at bounding box center [771, 248] width 15 height 17
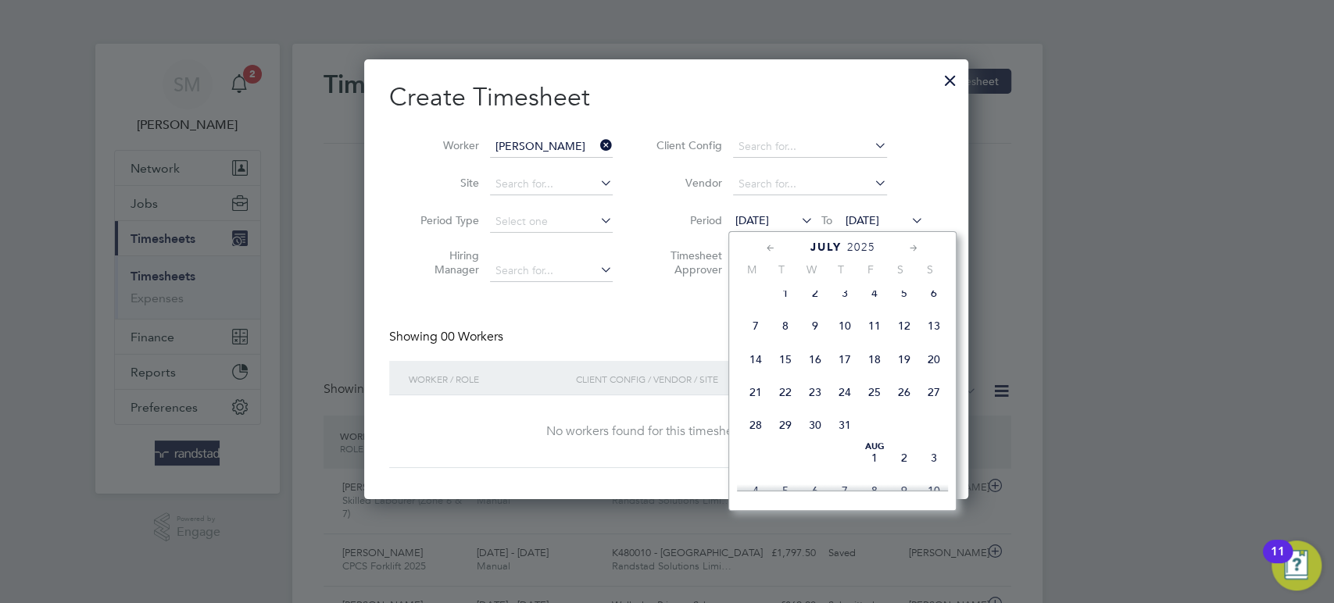
click at [758, 440] on span "28" at bounding box center [756, 425] width 30 height 30
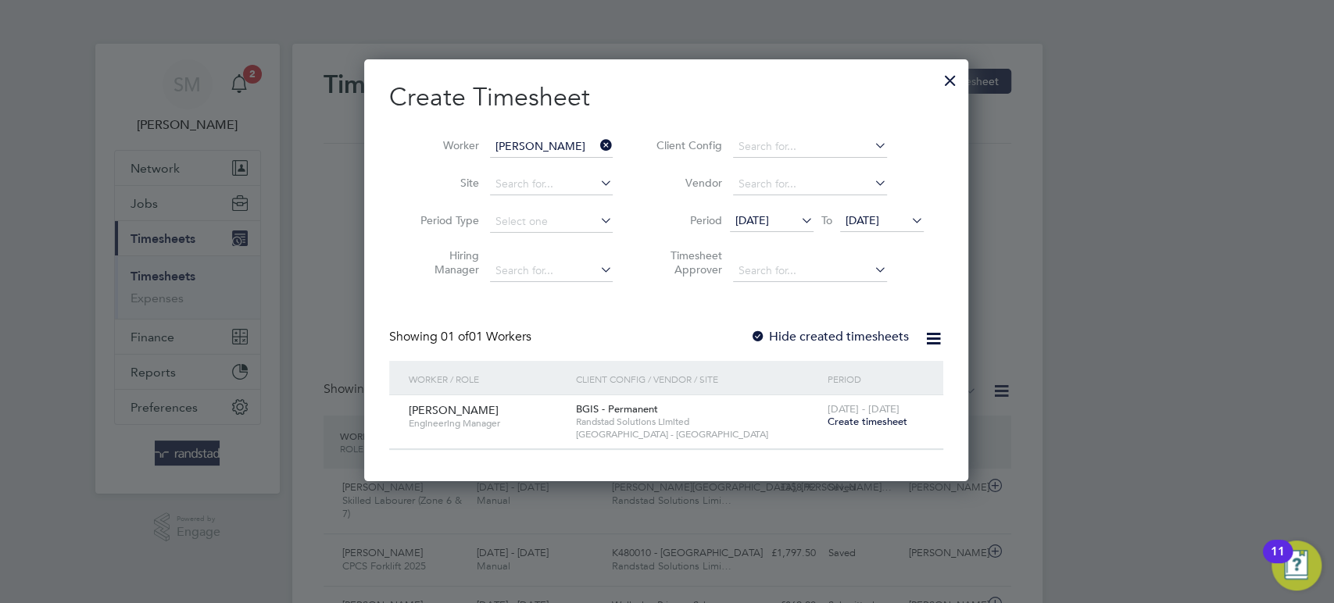
click at [856, 421] on span "Create timesheet" at bounding box center [867, 421] width 80 height 13
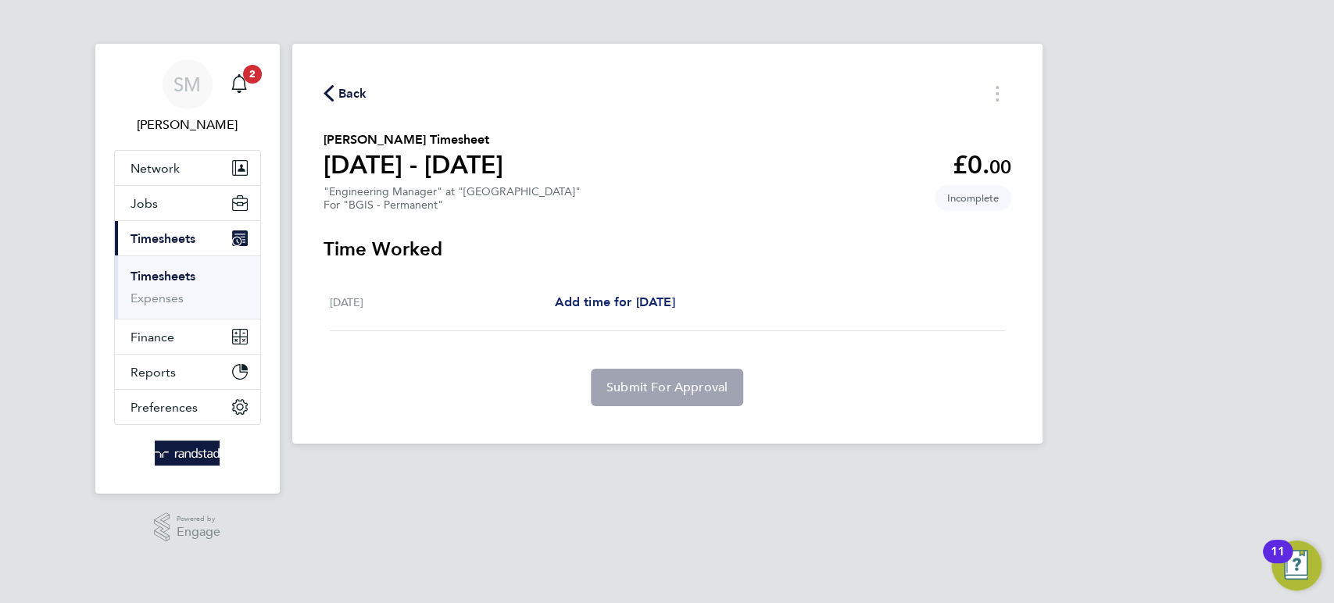
click at [662, 299] on span "Add time for [DATE]" at bounding box center [614, 302] width 120 height 15
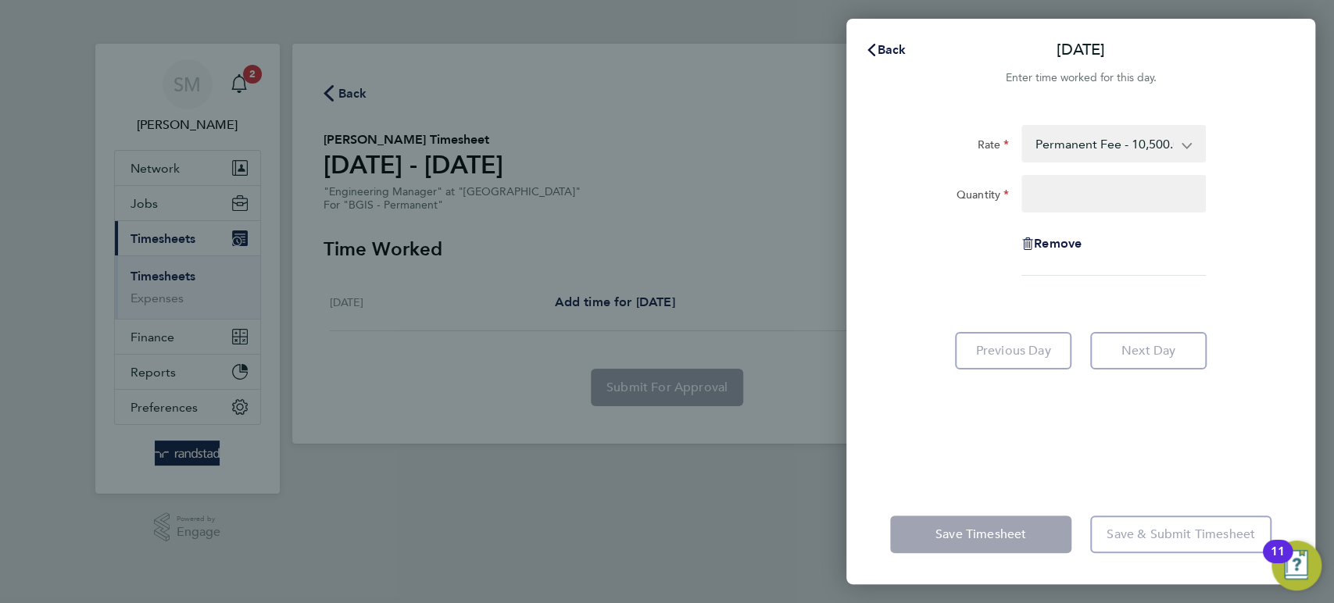
click at [1101, 149] on select "Permanent Fee - 10,500.00" at bounding box center [1104, 144] width 163 height 34
click at [1081, 187] on input "Quantity" at bounding box center [1114, 194] width 184 height 38
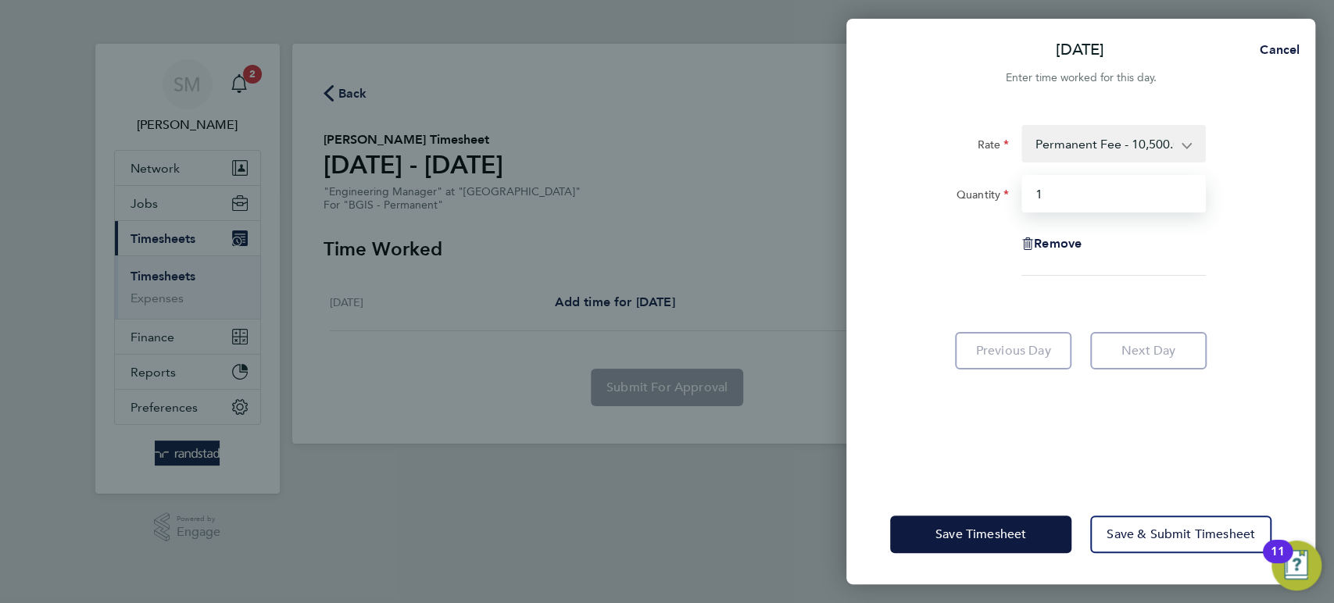
type input "1"
click at [1004, 416] on div "Rate Permanent Fee - 10,500.00 Quantity 1 Remove Previous Day Next Day" at bounding box center [1081, 295] width 469 height 378
click at [1268, 57] on span "Cancel" at bounding box center [1277, 49] width 45 height 15
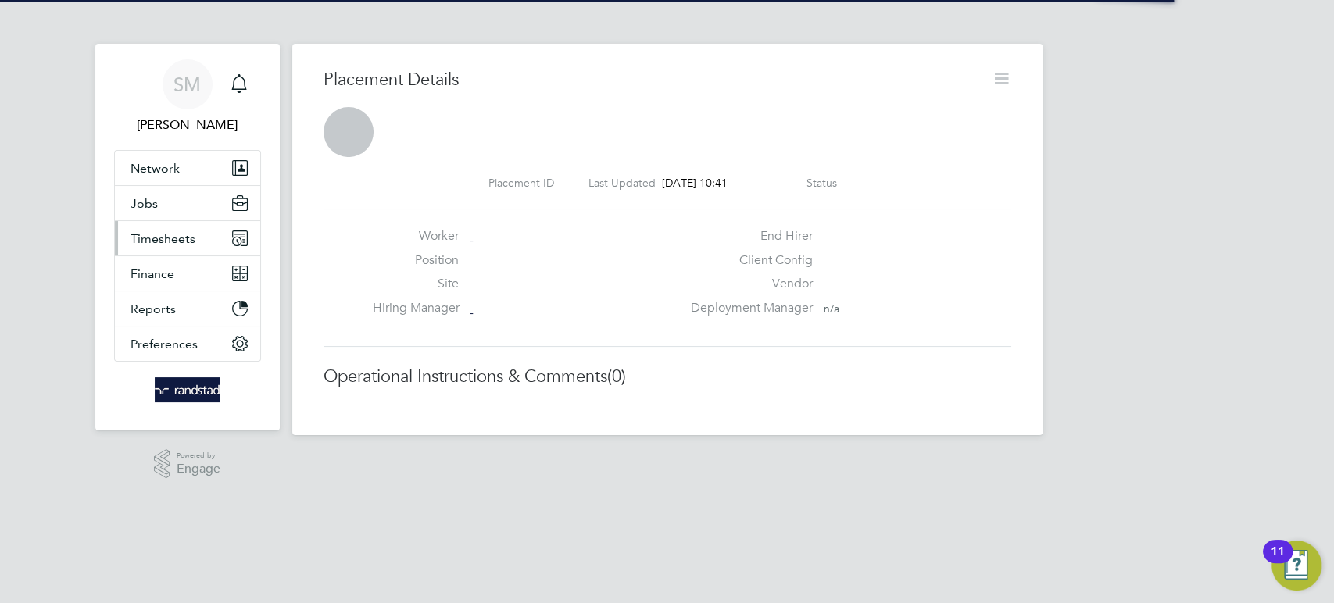
click at [152, 246] on button "Timesheets" at bounding box center [187, 238] width 145 height 34
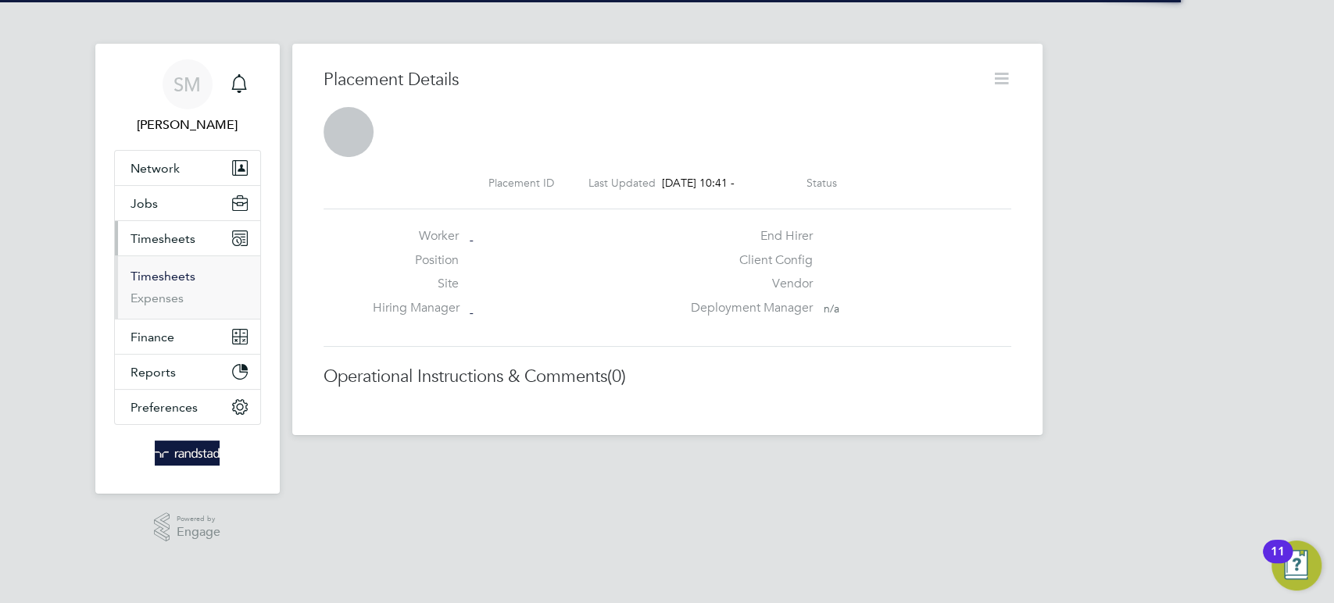
click at [158, 275] on link "Timesheets" at bounding box center [163, 276] width 65 height 15
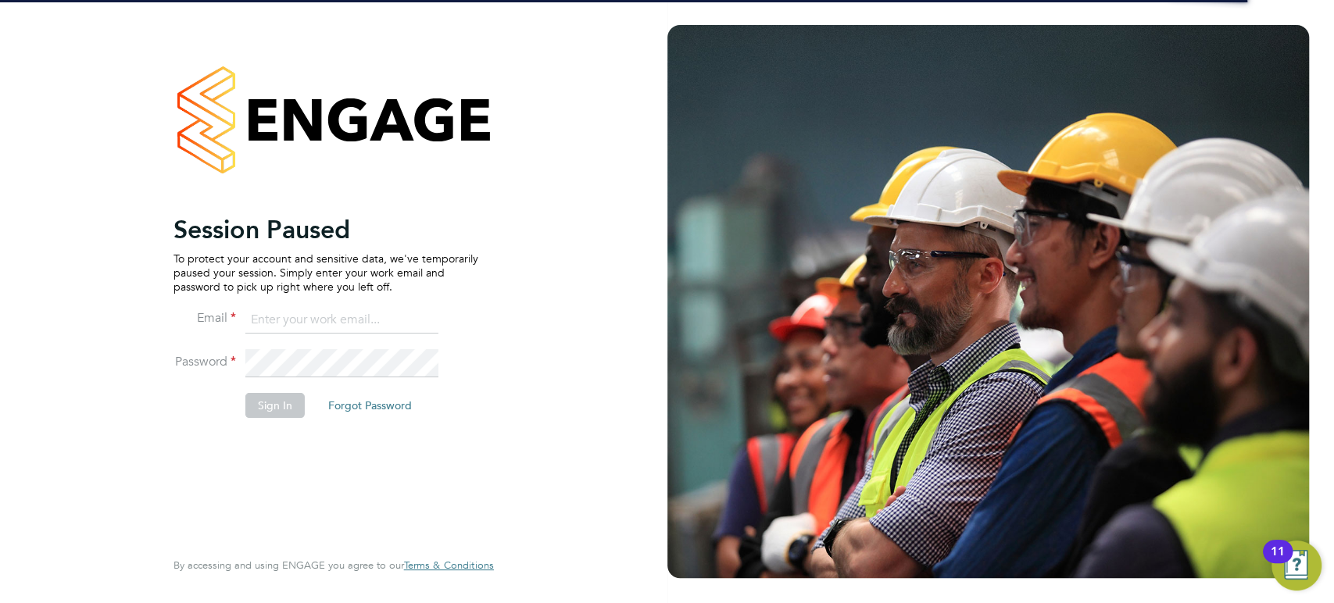
type input "[PERSON_NAME][EMAIL_ADDRESS][PERSON_NAME][DOMAIN_NAME]"
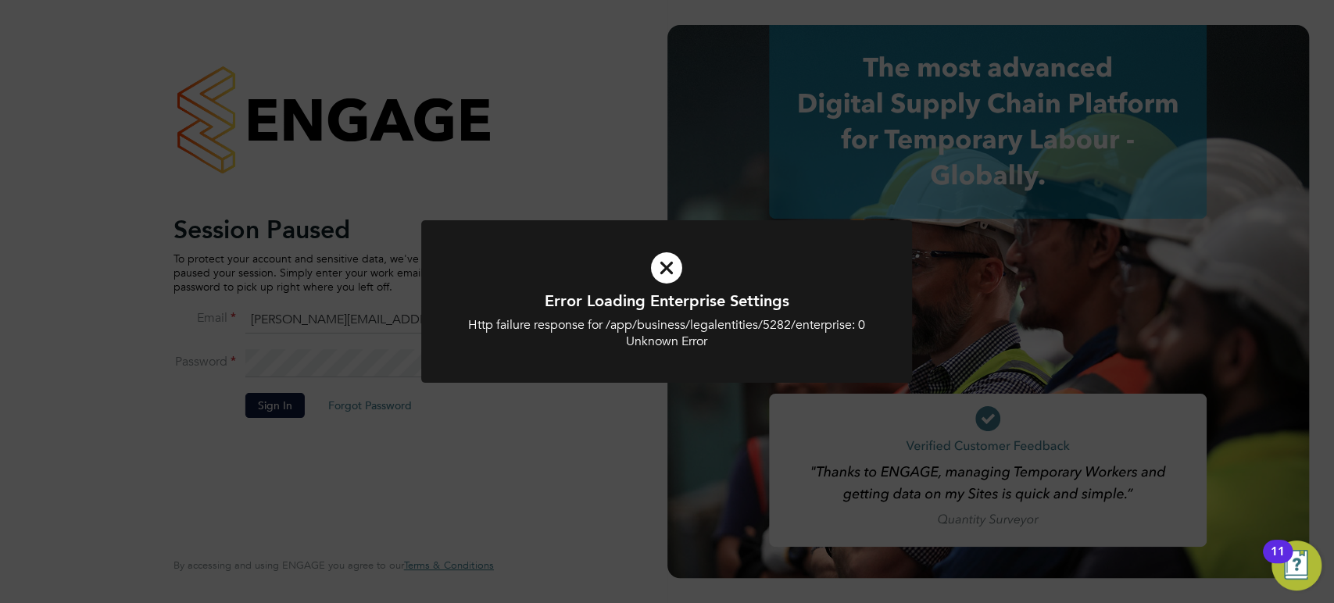
click at [558, 399] on div "Error Loading Enterprise Settings Http failure response for /app/business/legal…" at bounding box center [666, 310] width 491 height 181
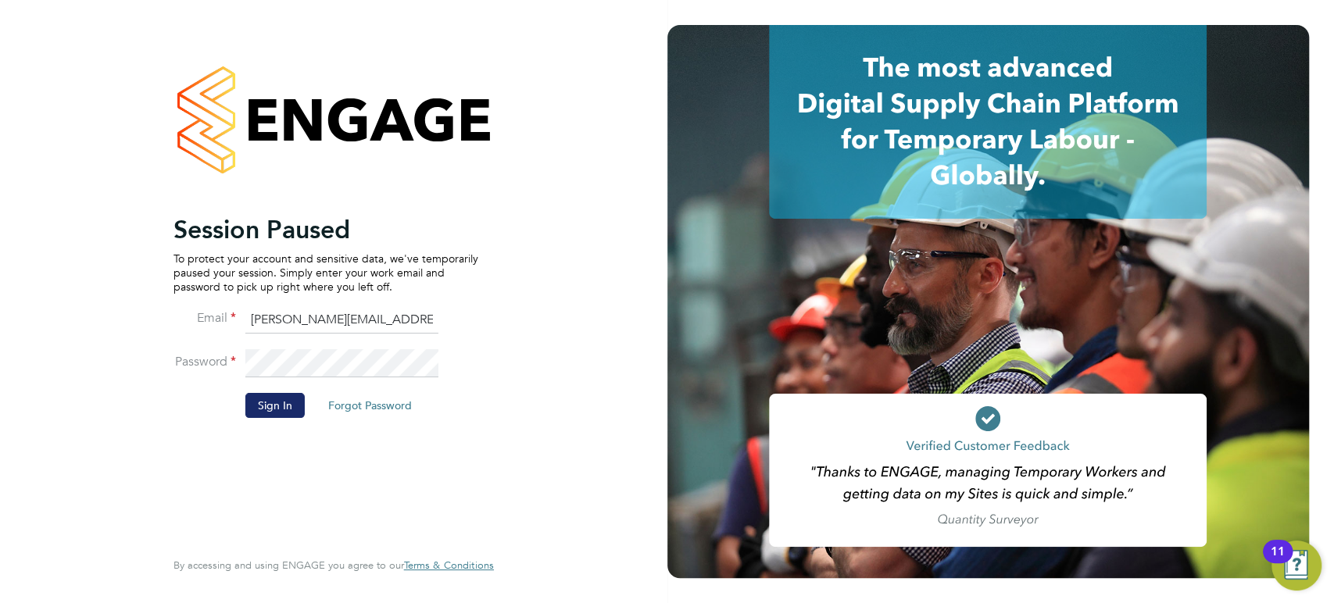
click at [274, 403] on button "Sign In" at bounding box center [274, 405] width 59 height 25
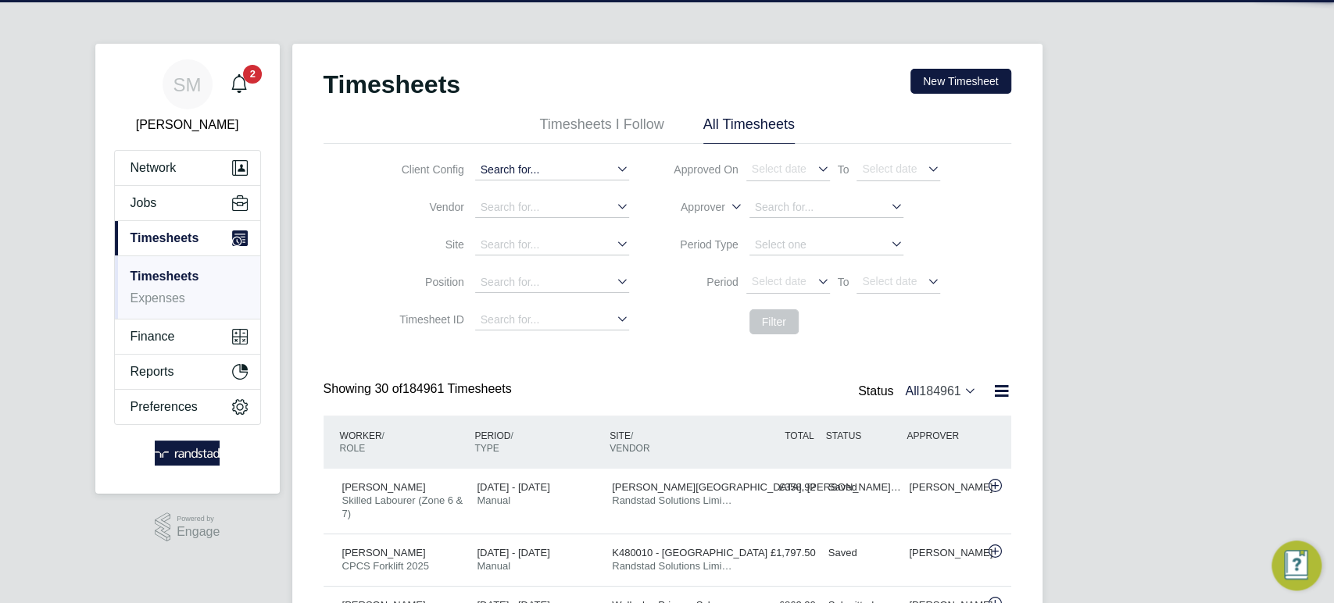
click at [499, 164] on input at bounding box center [552, 170] width 154 height 20
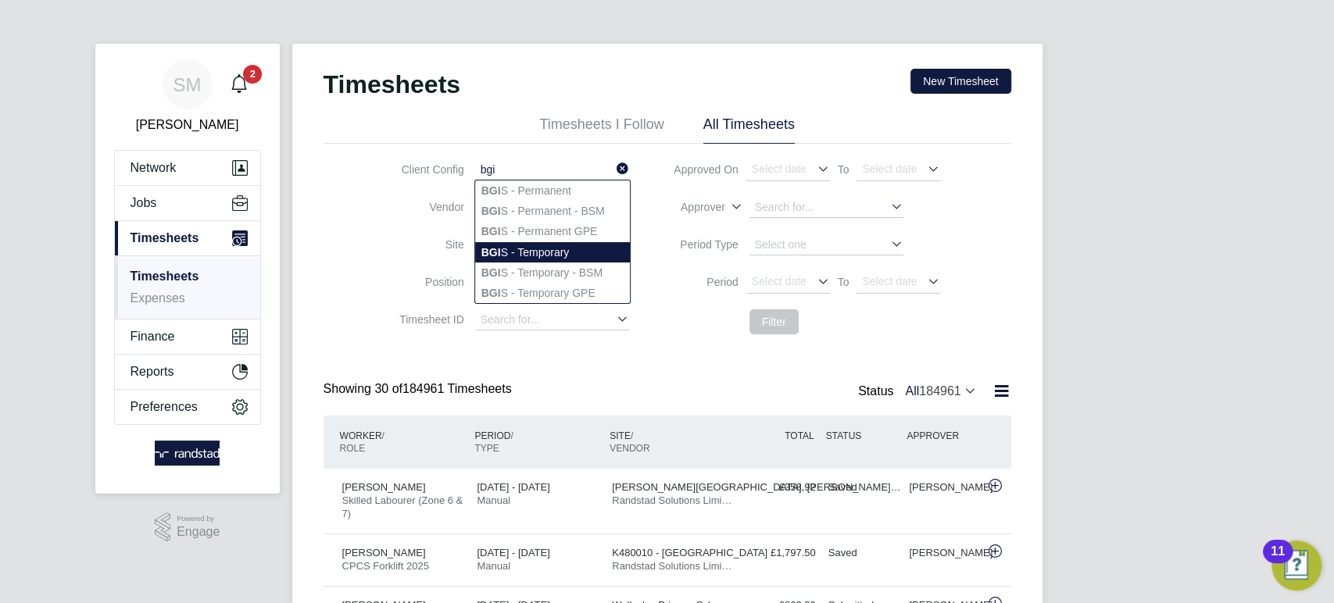
click at [511, 245] on li "BGI S - Temporary" at bounding box center [552, 252] width 155 height 20
type input "BGIS - Temporary"
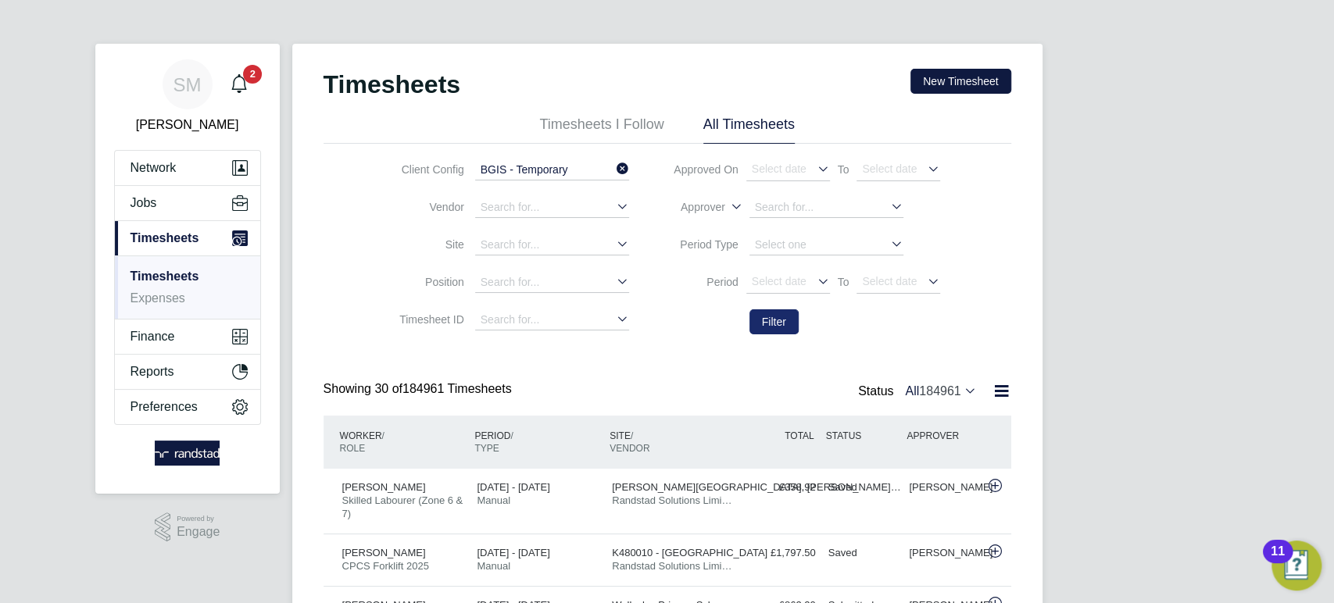
click at [759, 323] on button "Filter" at bounding box center [774, 322] width 49 height 25
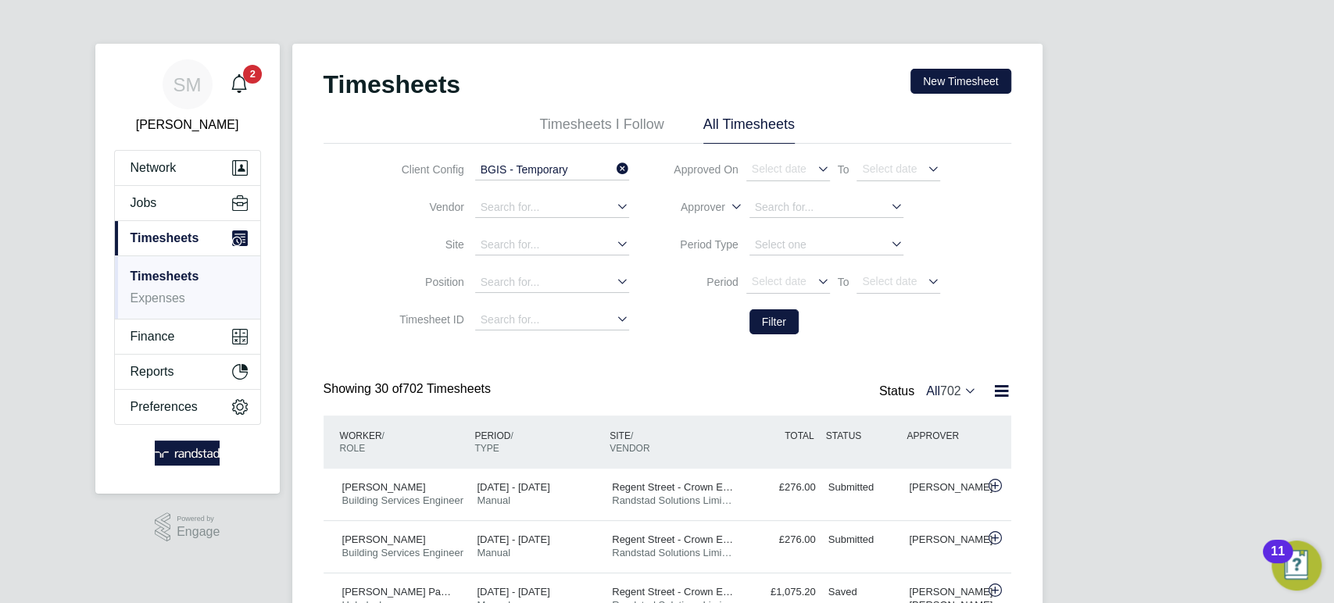
click at [519, 168] on input "BGIS - Temporary" at bounding box center [552, 170] width 154 height 20
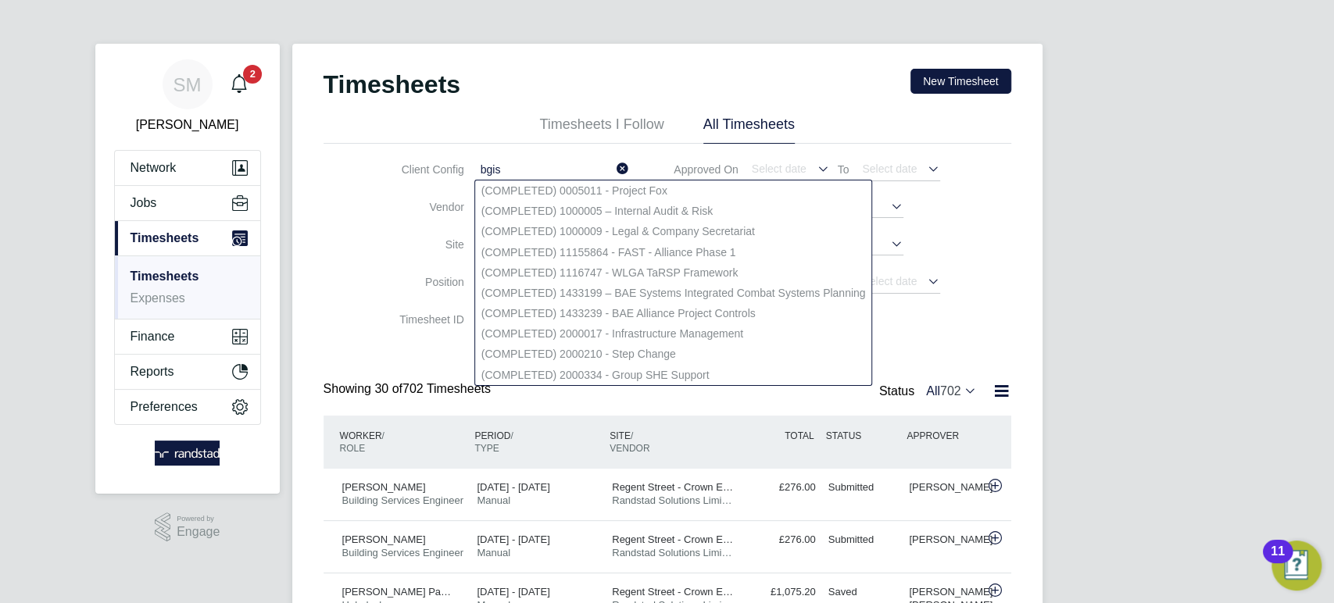
type input "bgis"
click at [984, 95] on div "Timesheets New Timesheet" at bounding box center [668, 92] width 688 height 47
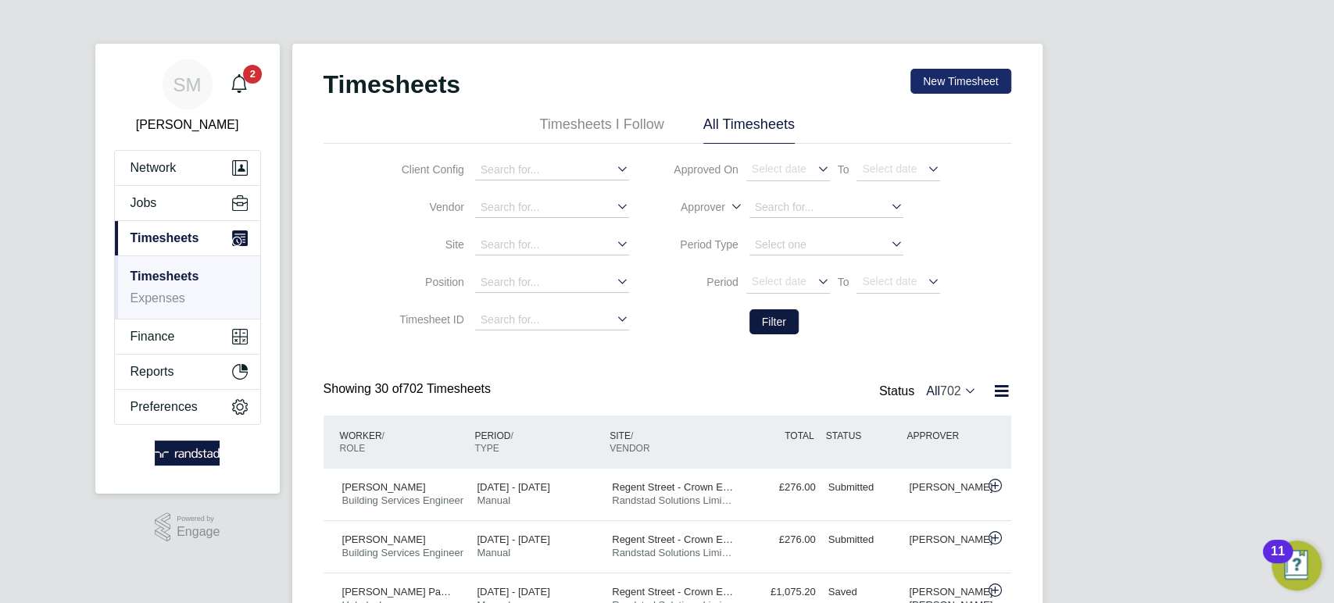
click at [979, 84] on button "New Timesheet" at bounding box center [961, 81] width 100 height 25
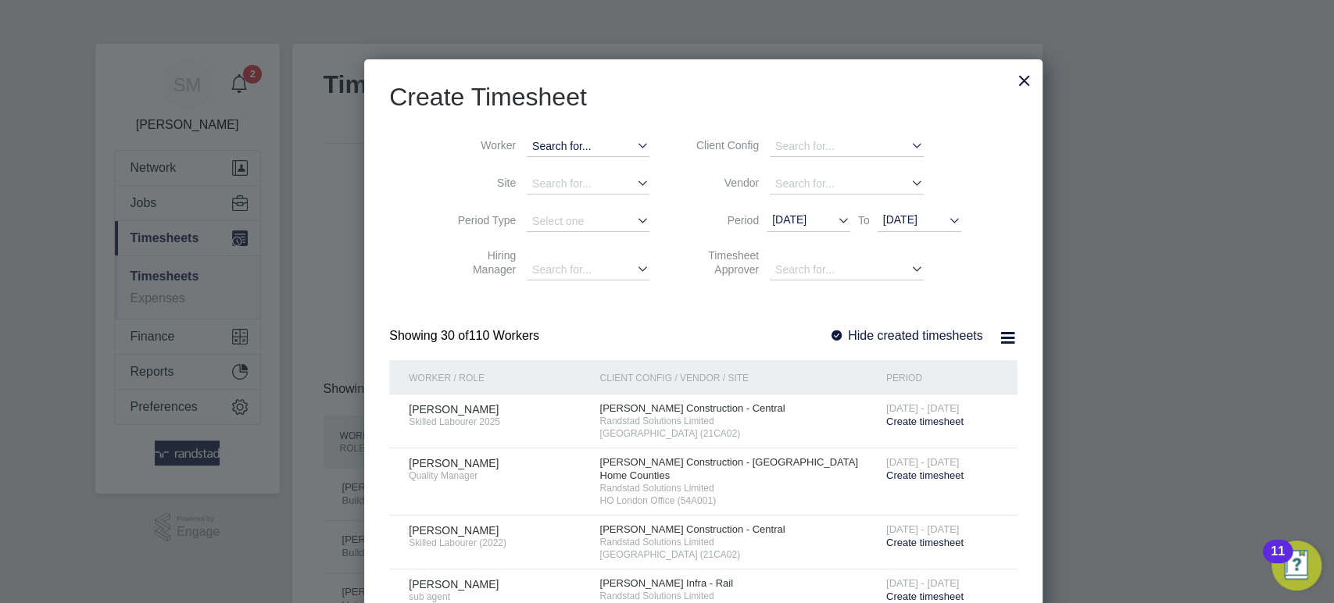
scroll to position [2912, 606]
click at [571, 141] on input at bounding box center [588, 147] width 123 height 20
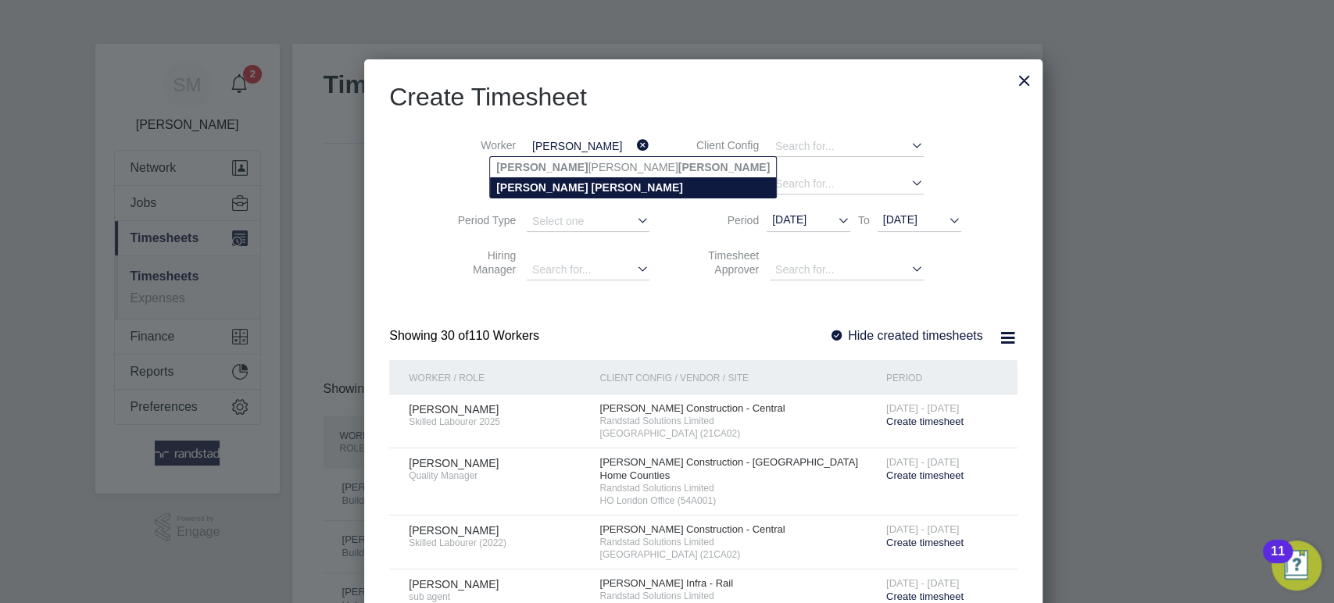
click at [591, 182] on b "[PERSON_NAME]" at bounding box center [636, 187] width 91 height 13
type input "[PERSON_NAME]"
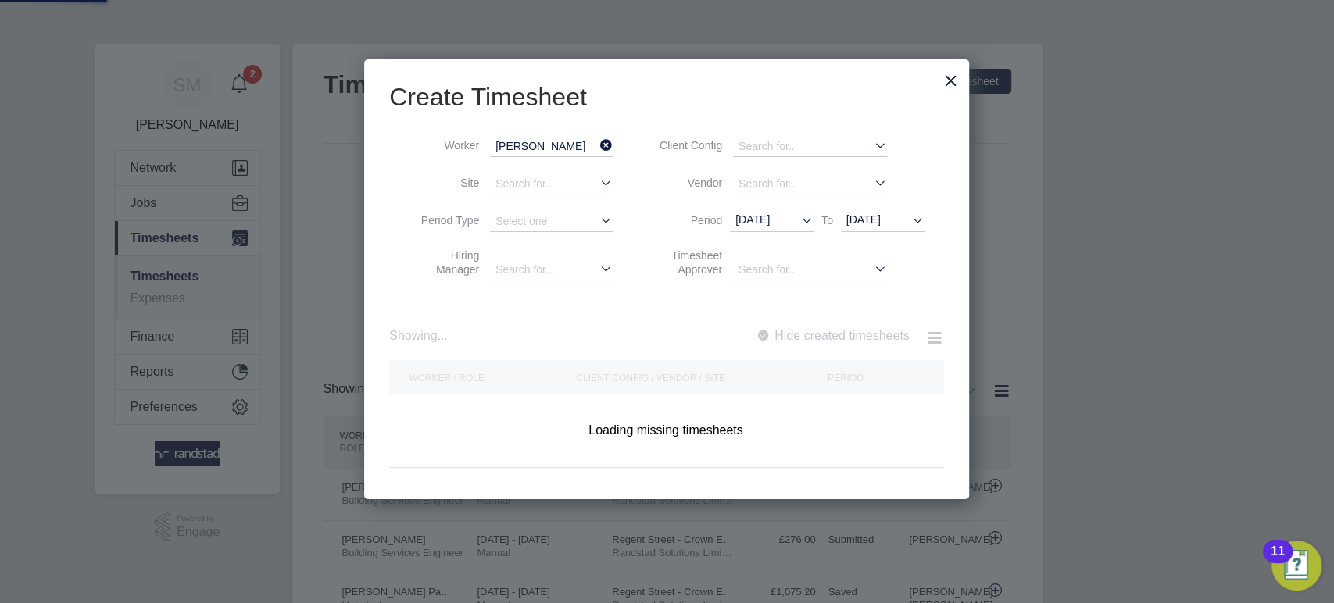
scroll to position [441, 606]
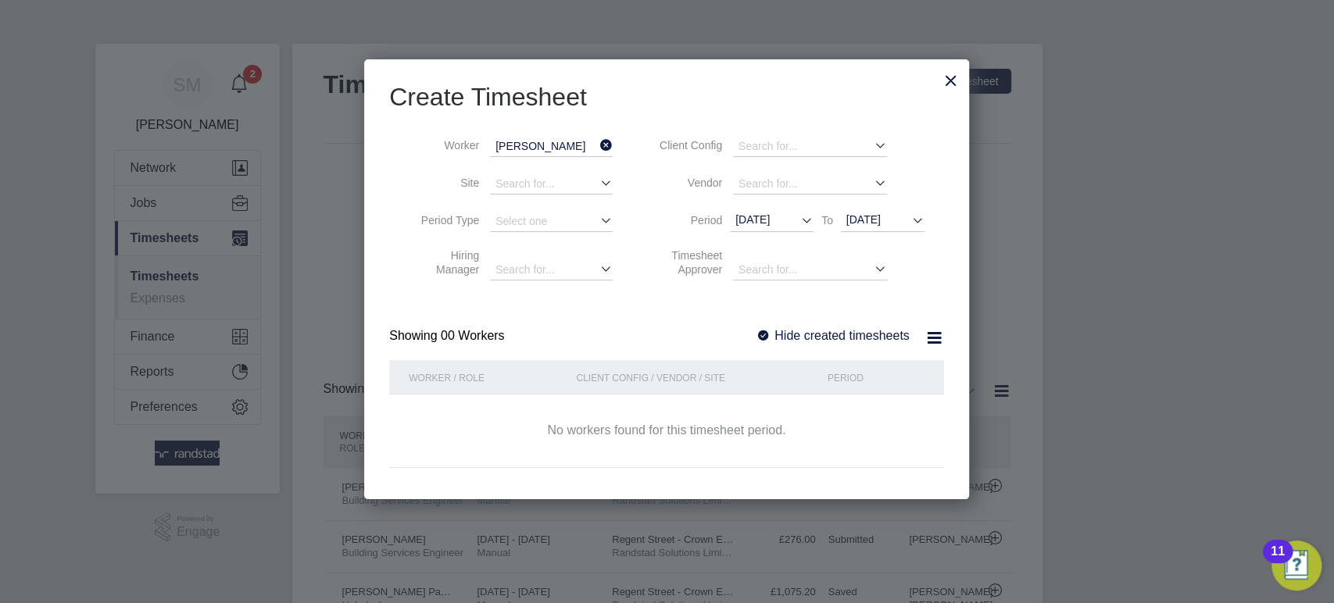
click at [766, 216] on span "[DATE]" at bounding box center [753, 219] width 34 height 13
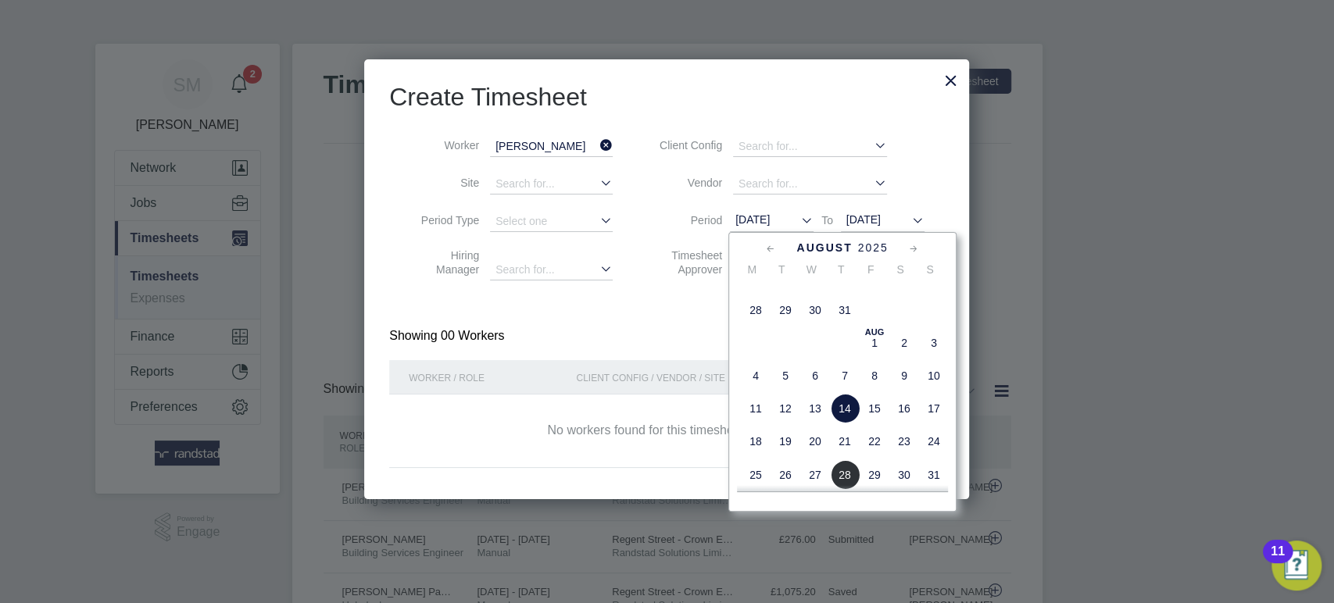
scroll to position [488, 0]
click at [758, 325] on span "28" at bounding box center [756, 314] width 30 height 30
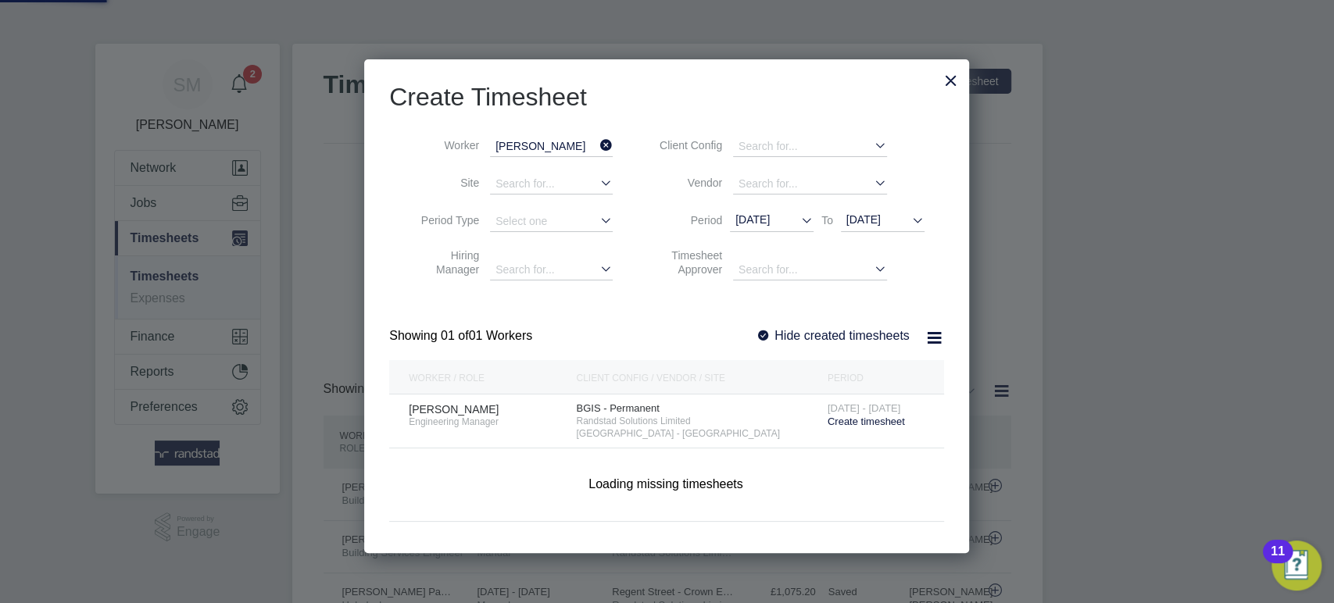
scroll to position [421, 606]
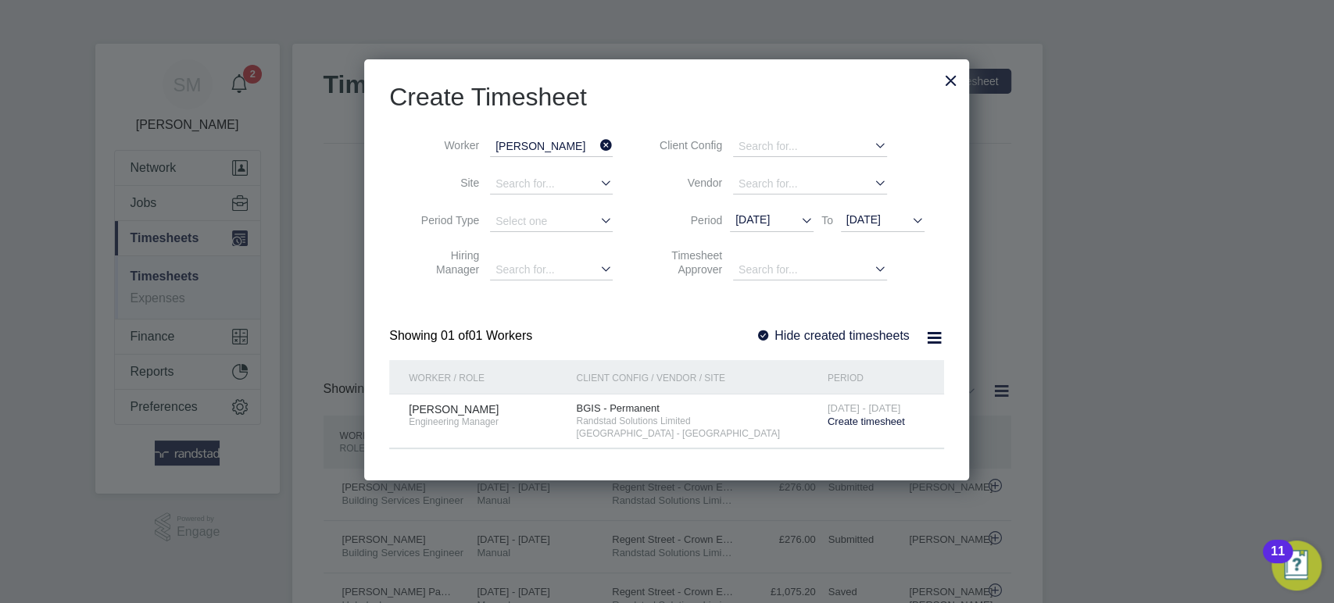
click at [883, 420] on span "Create timesheet" at bounding box center [866, 422] width 77 height 12
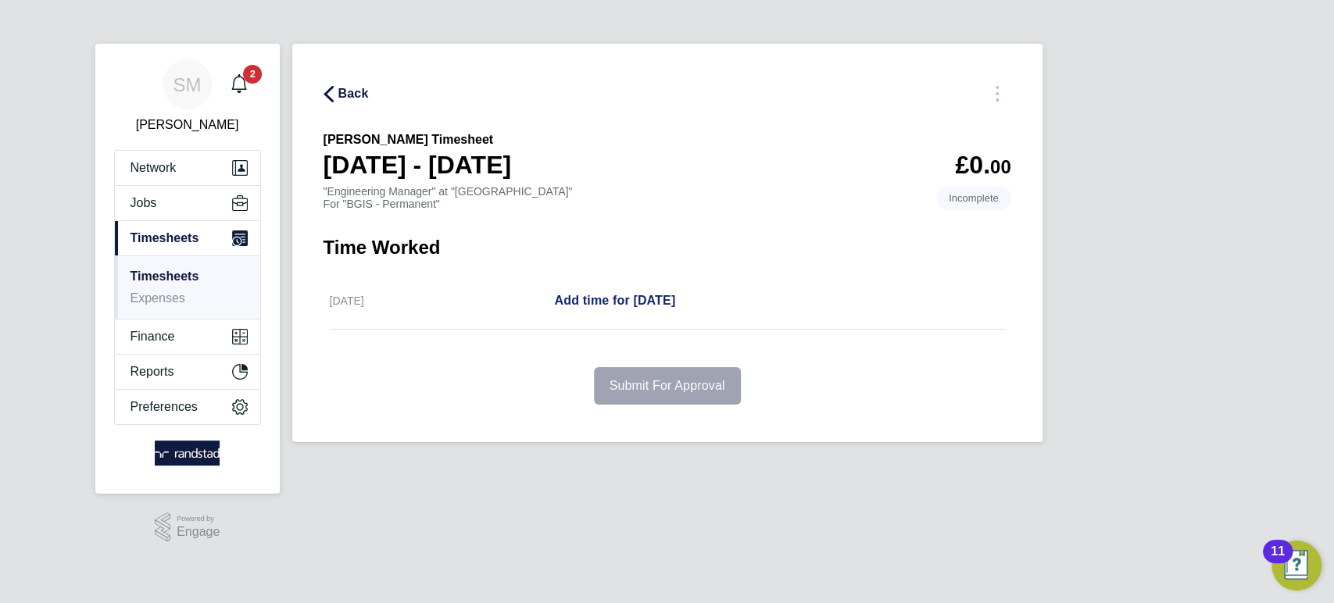
click at [653, 301] on span "Add time for [DATE]" at bounding box center [614, 300] width 121 height 13
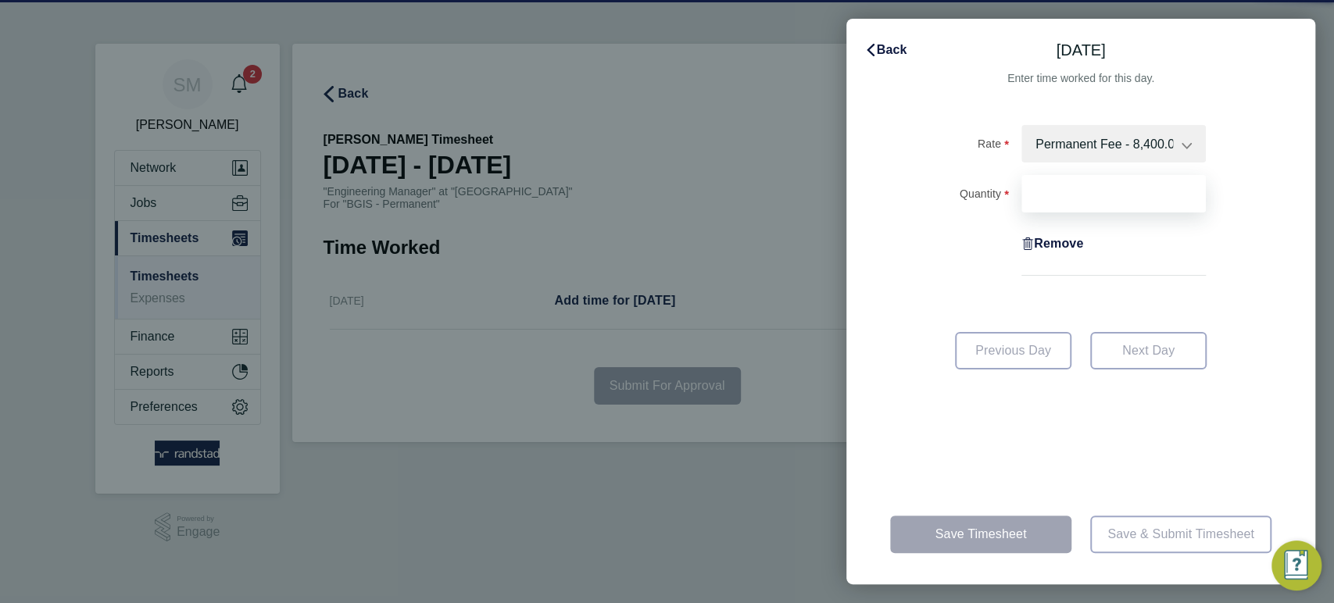
click at [1086, 203] on input "Quantity" at bounding box center [1114, 194] width 184 height 38
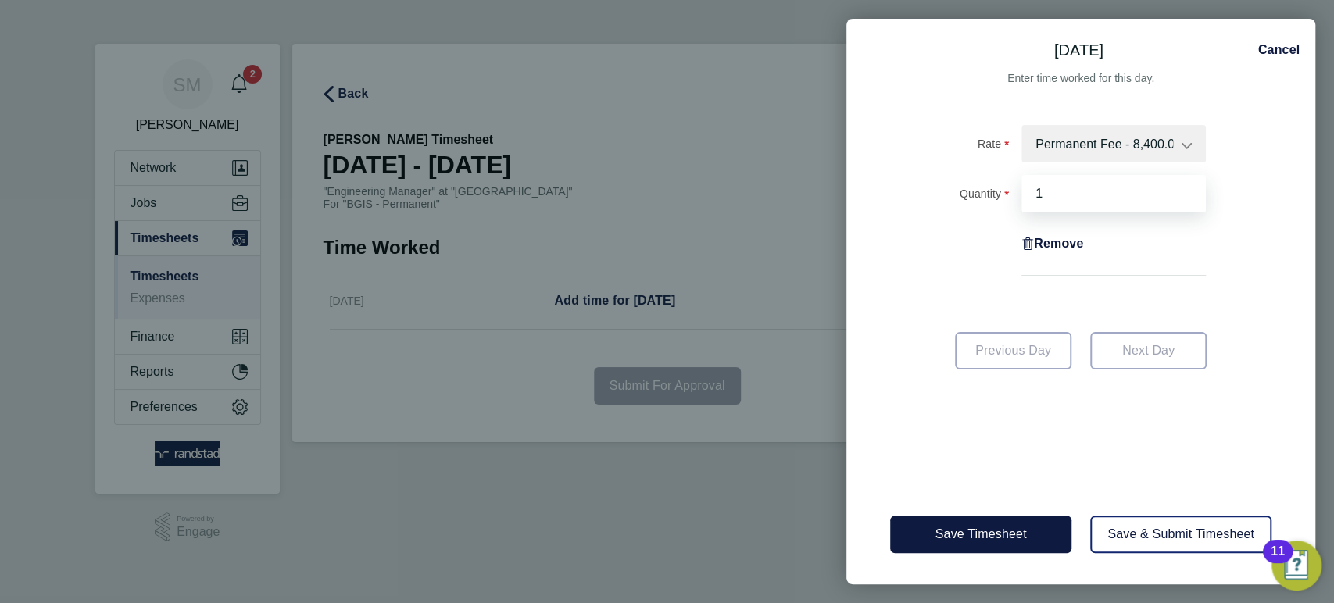
type input "1"
click at [1003, 485] on div "Save Timesheet Save & Submit Timesheet" at bounding box center [1081, 535] width 469 height 100
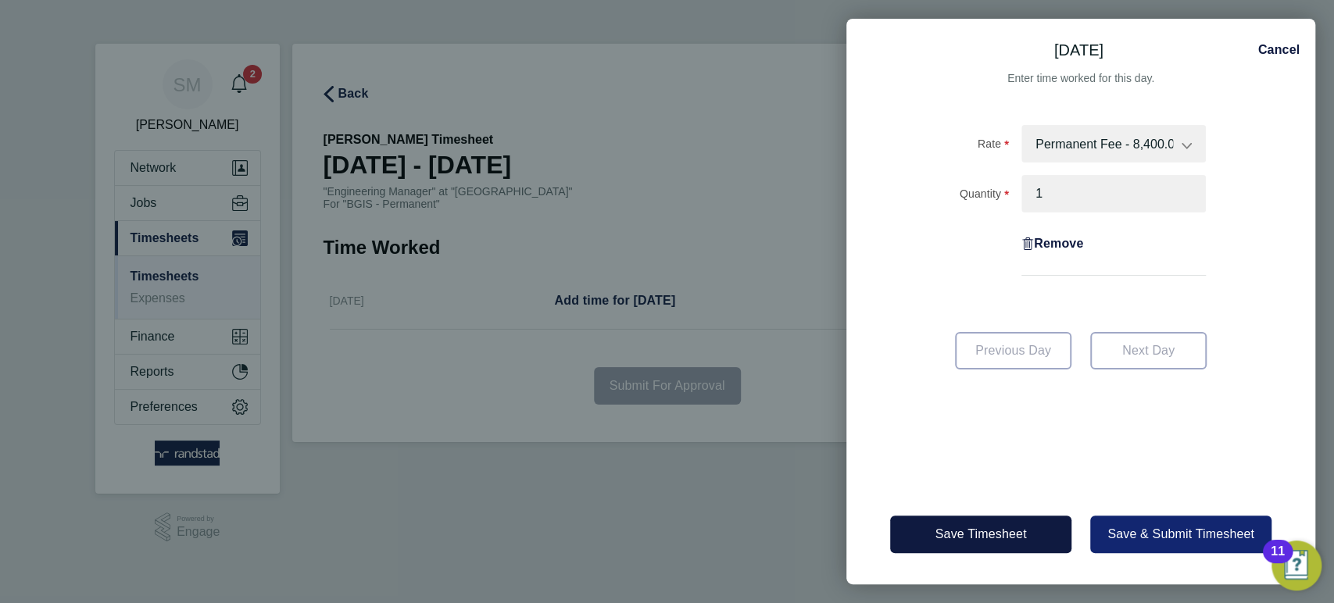
click at [1133, 532] on span "Save & Submit Timesheet" at bounding box center [1181, 534] width 147 height 13
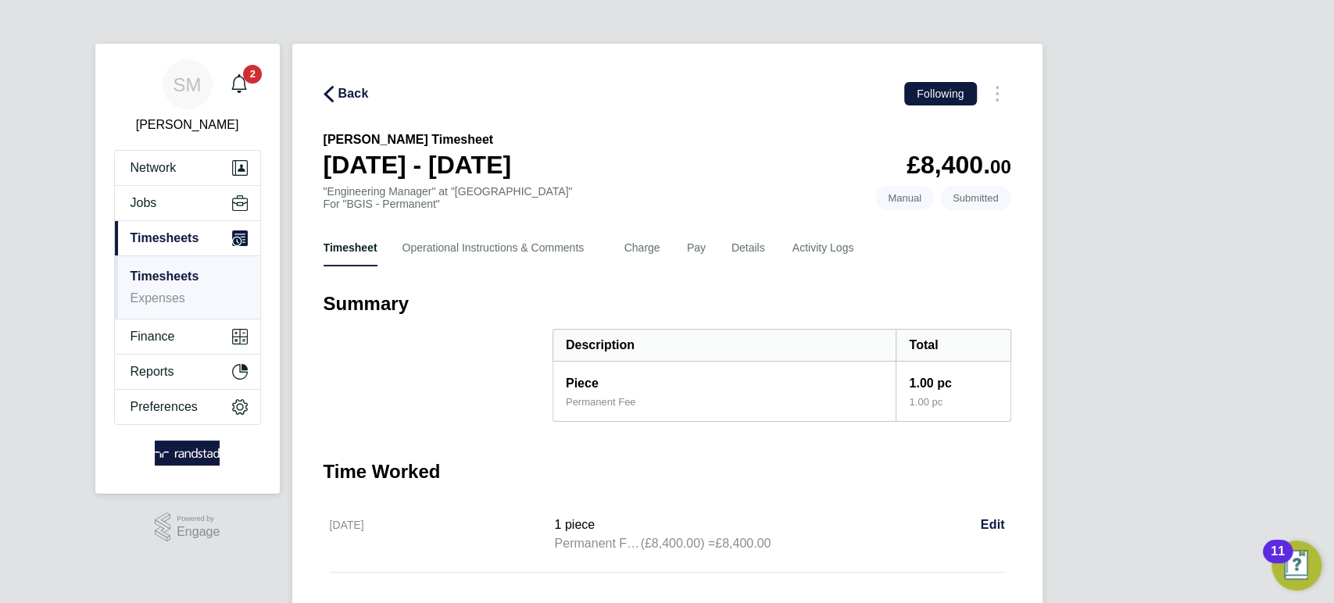
click at [191, 275] on link "Timesheets" at bounding box center [165, 276] width 69 height 13
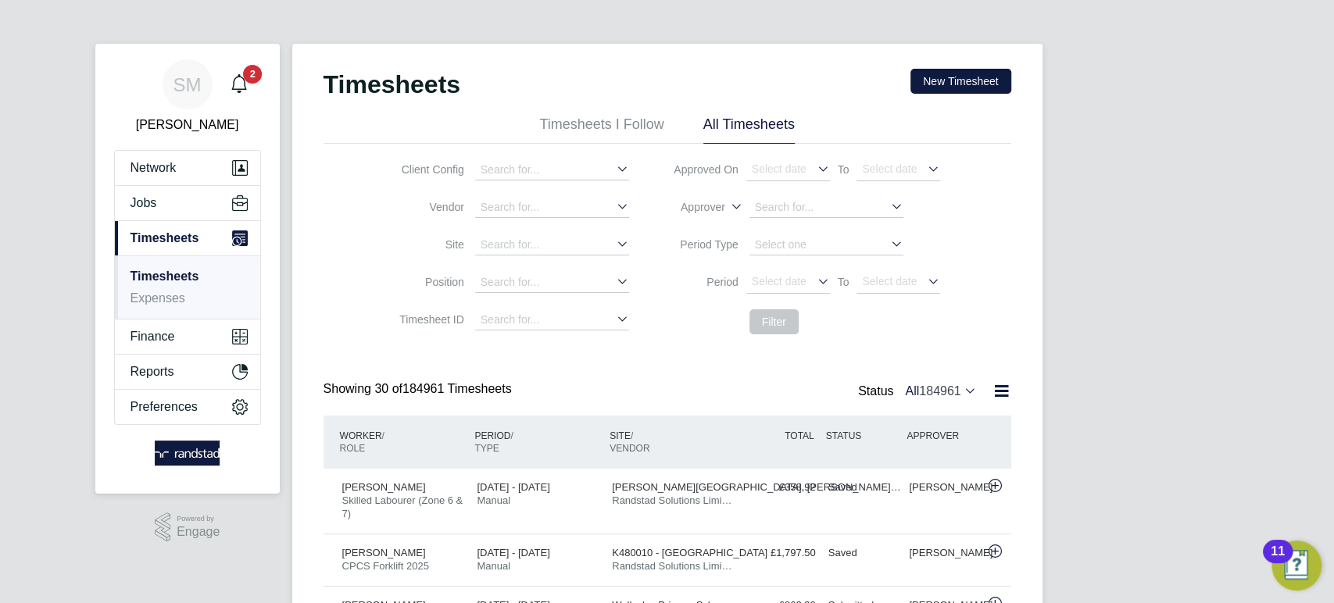
scroll to position [39, 135]
click at [583, 170] on input at bounding box center [552, 170] width 154 height 20
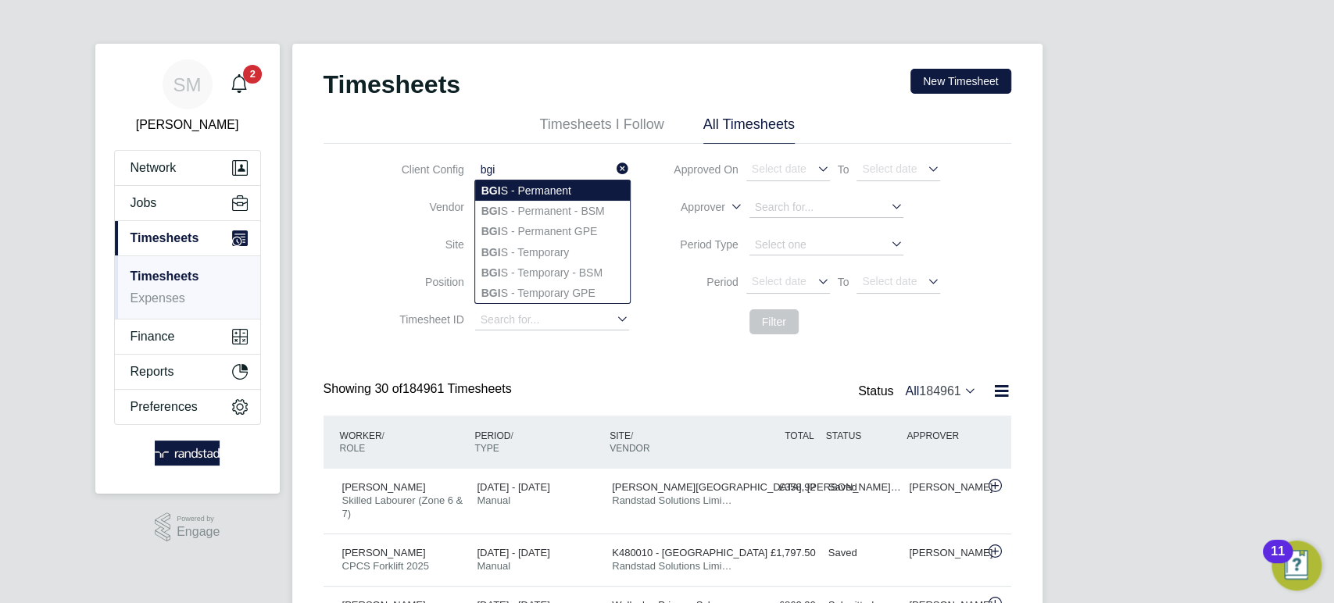
click at [558, 197] on li "BGI S - Permanent" at bounding box center [552, 191] width 155 height 20
type input "BGIS - Permanent"
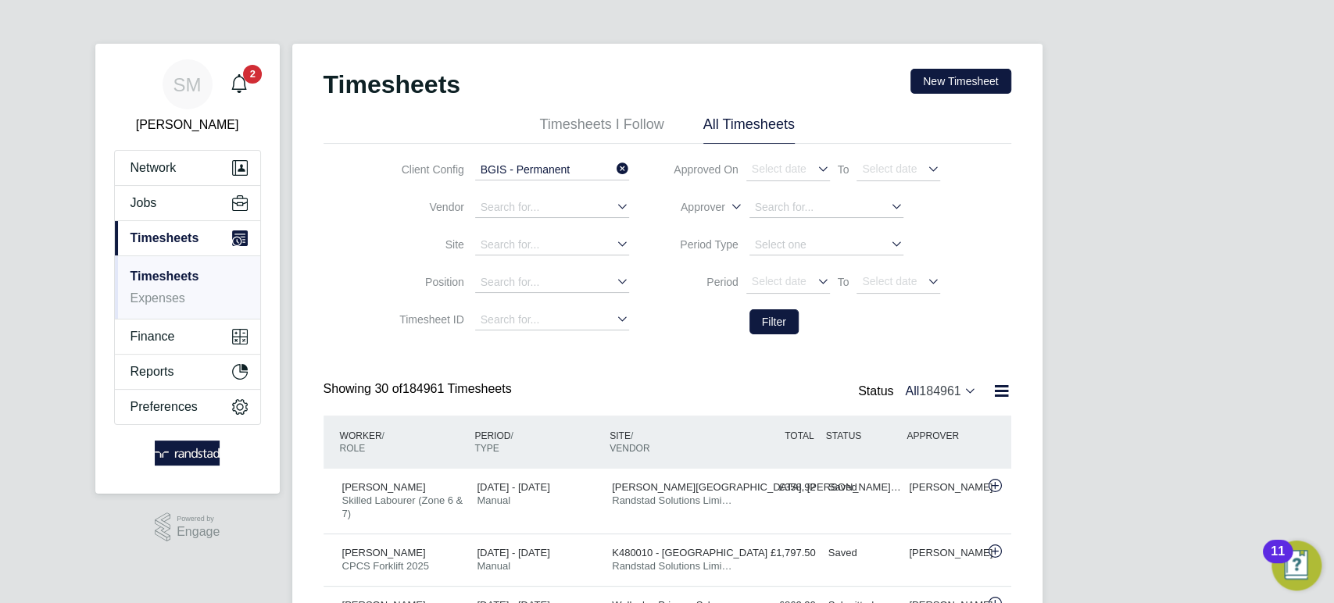
click at [751, 309] on li "Filter" at bounding box center [805, 322] width 312 height 41
click at [759, 317] on button "Filter" at bounding box center [774, 322] width 49 height 25
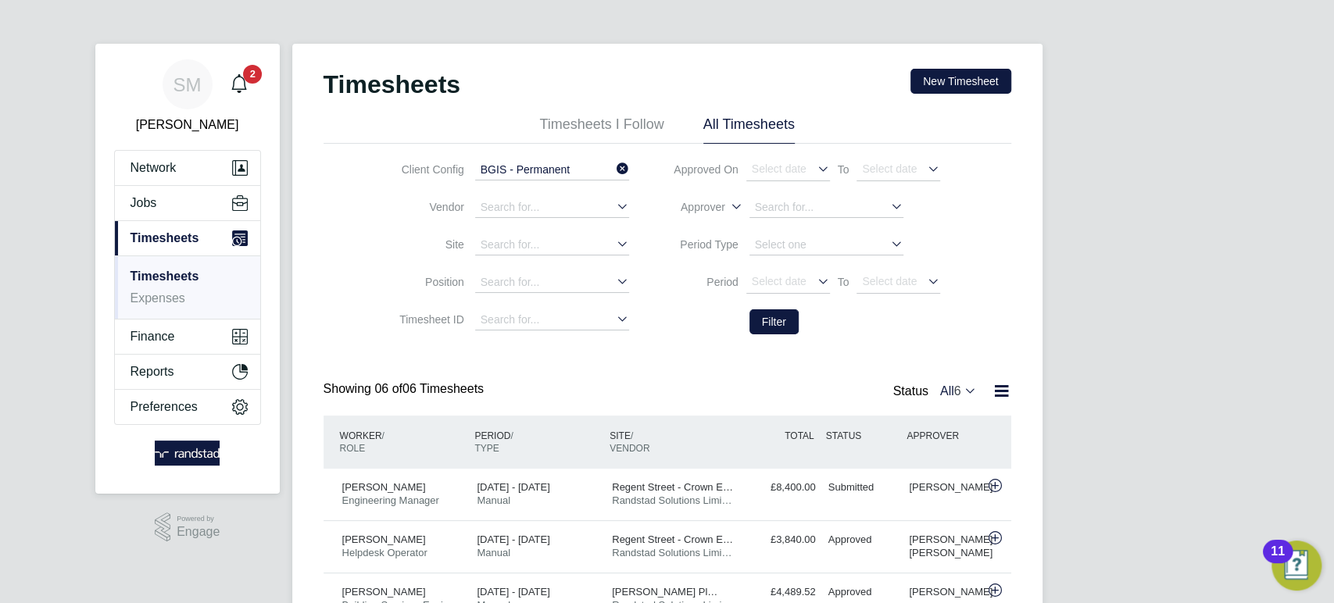
click at [785, 309] on li "Filter" at bounding box center [805, 322] width 312 height 41
click at [782, 320] on button "Filter" at bounding box center [774, 322] width 49 height 25
click at [786, 314] on button "Filter" at bounding box center [774, 322] width 49 height 25
click at [786, 312] on button "Filter" at bounding box center [774, 322] width 49 height 25
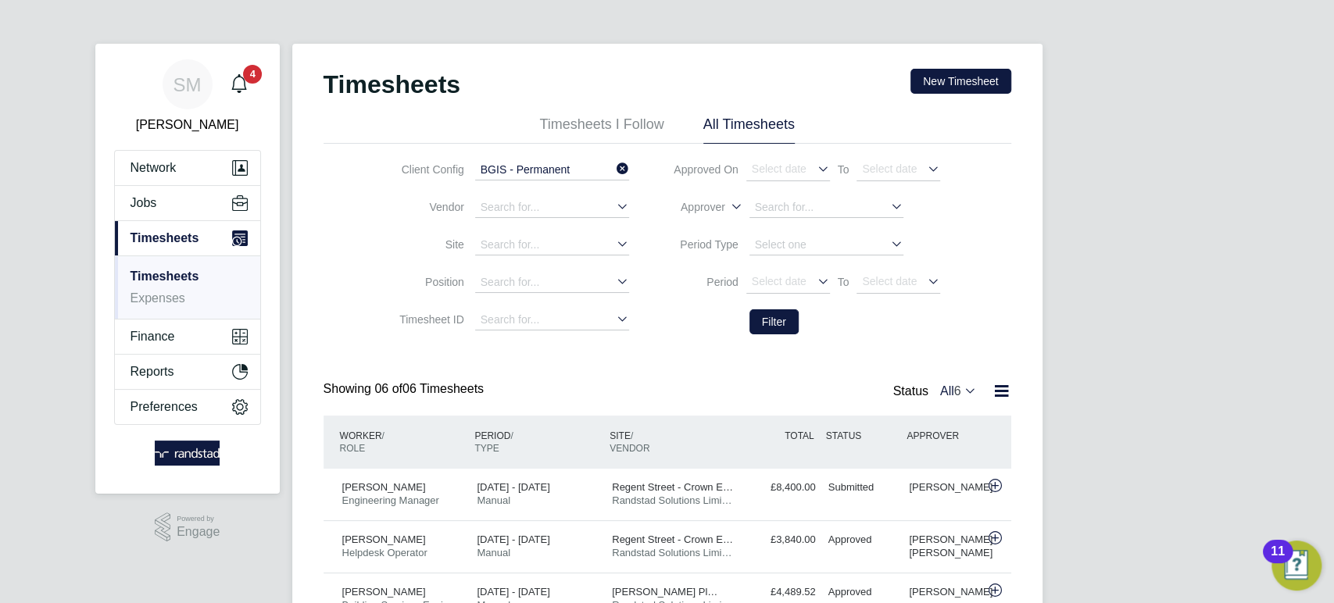
click at [523, 163] on input "BGIS - Permanent" at bounding box center [552, 170] width 154 height 20
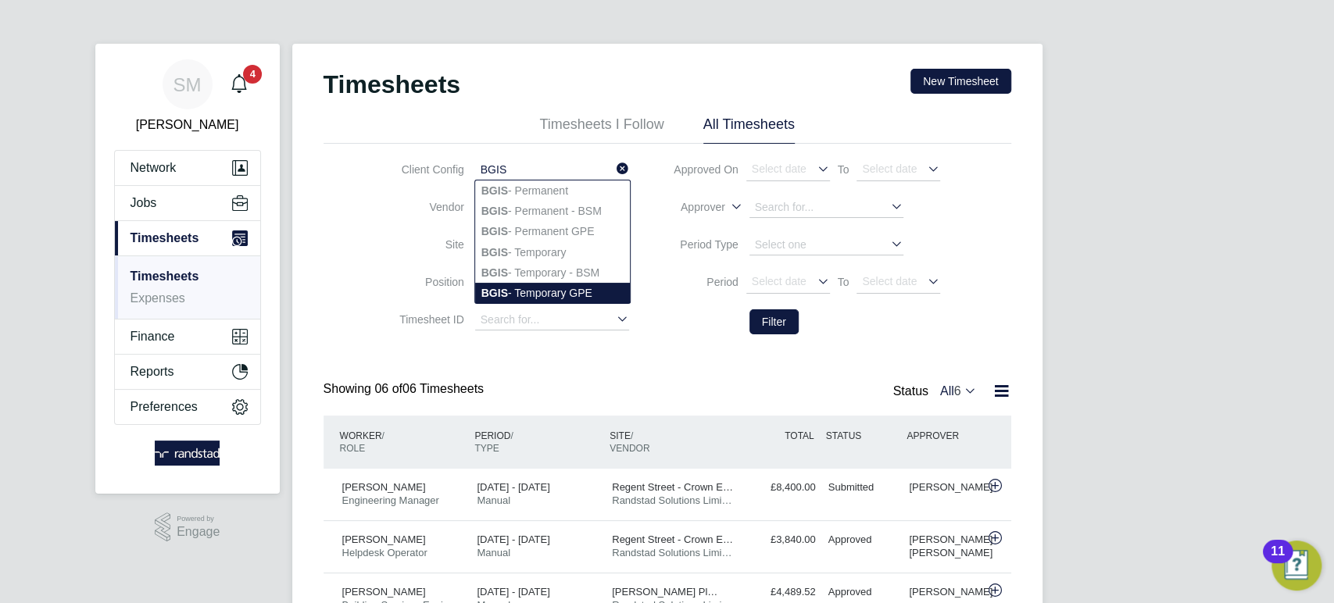
click at [532, 283] on li "BGIS - Temporary GPE" at bounding box center [552, 293] width 155 height 20
type input "BGIS - Temporary GPE"
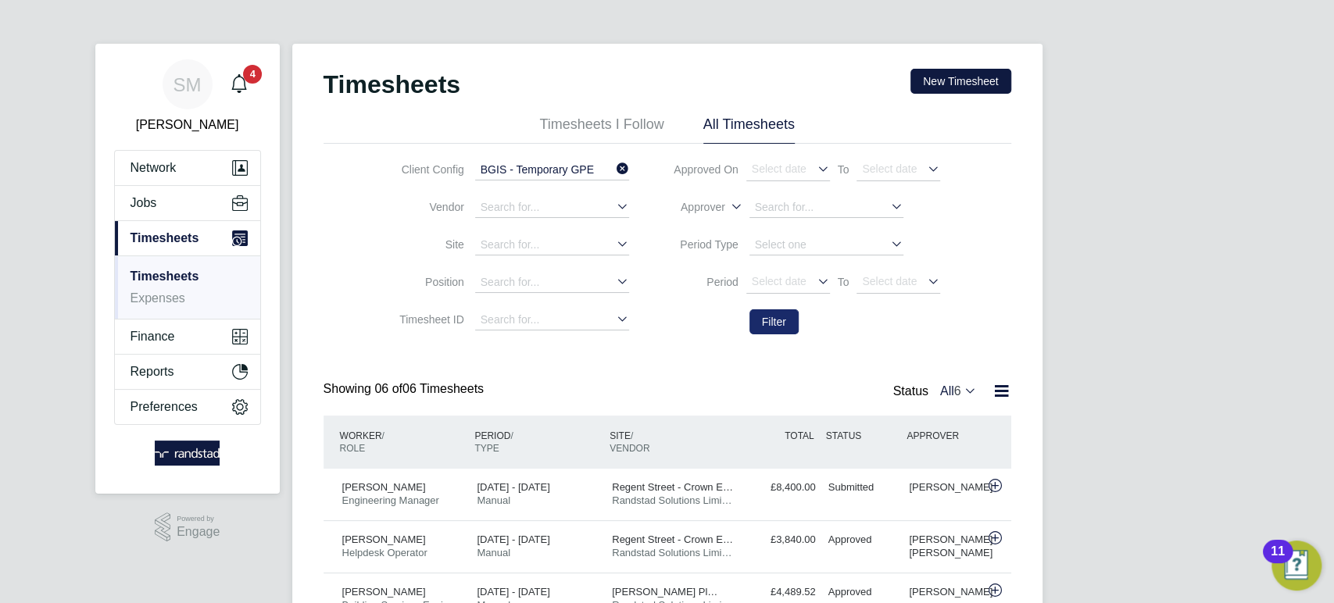
click at [758, 324] on button "Filter" at bounding box center [774, 322] width 49 height 25
click at [552, 170] on input "BGIS - Temporary GPE" at bounding box center [552, 170] width 154 height 20
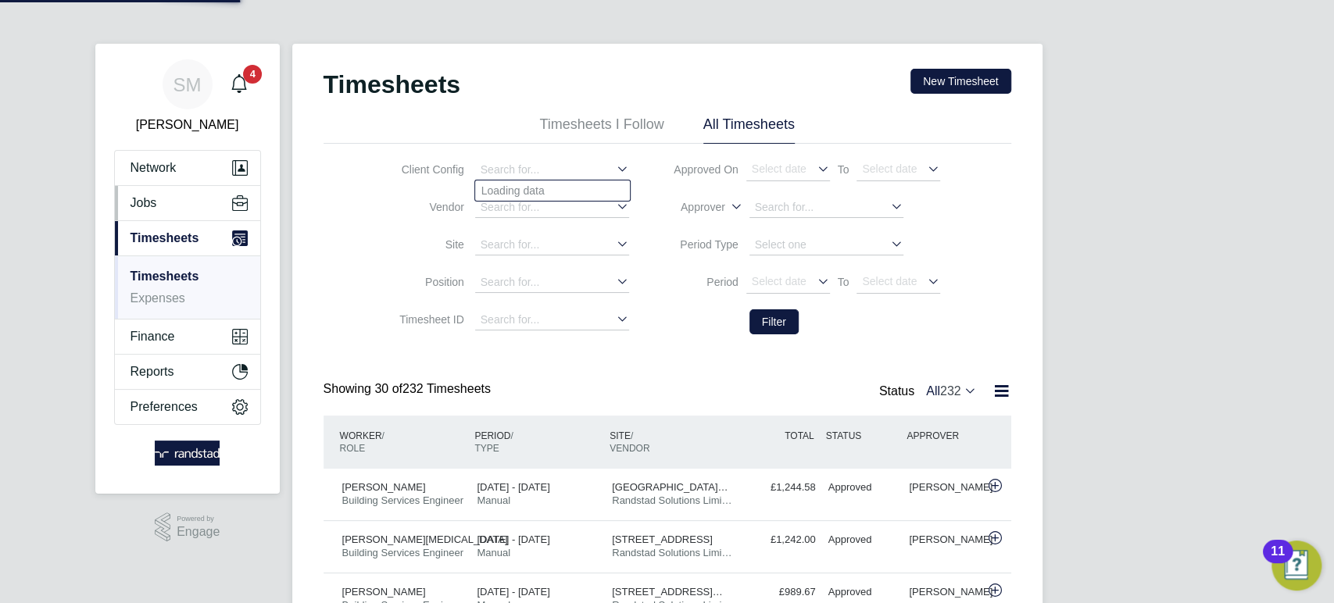
click at [167, 206] on button "Jobs" at bounding box center [187, 203] width 145 height 34
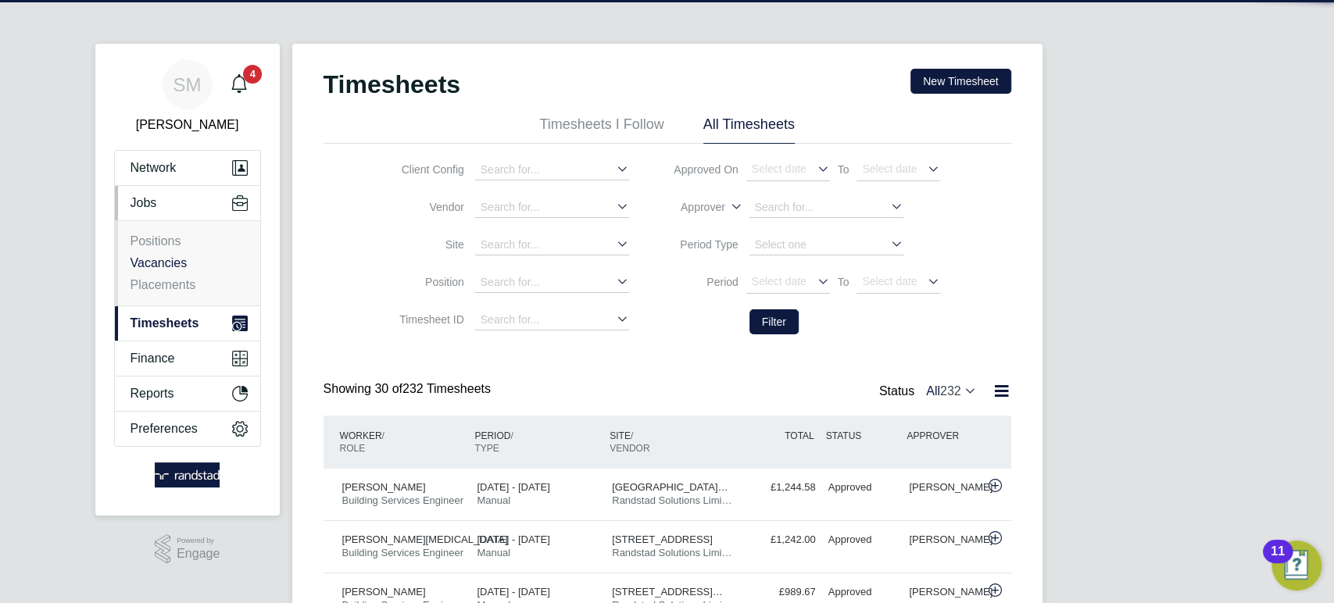
click at [172, 263] on link "Vacancies" at bounding box center [159, 262] width 57 height 13
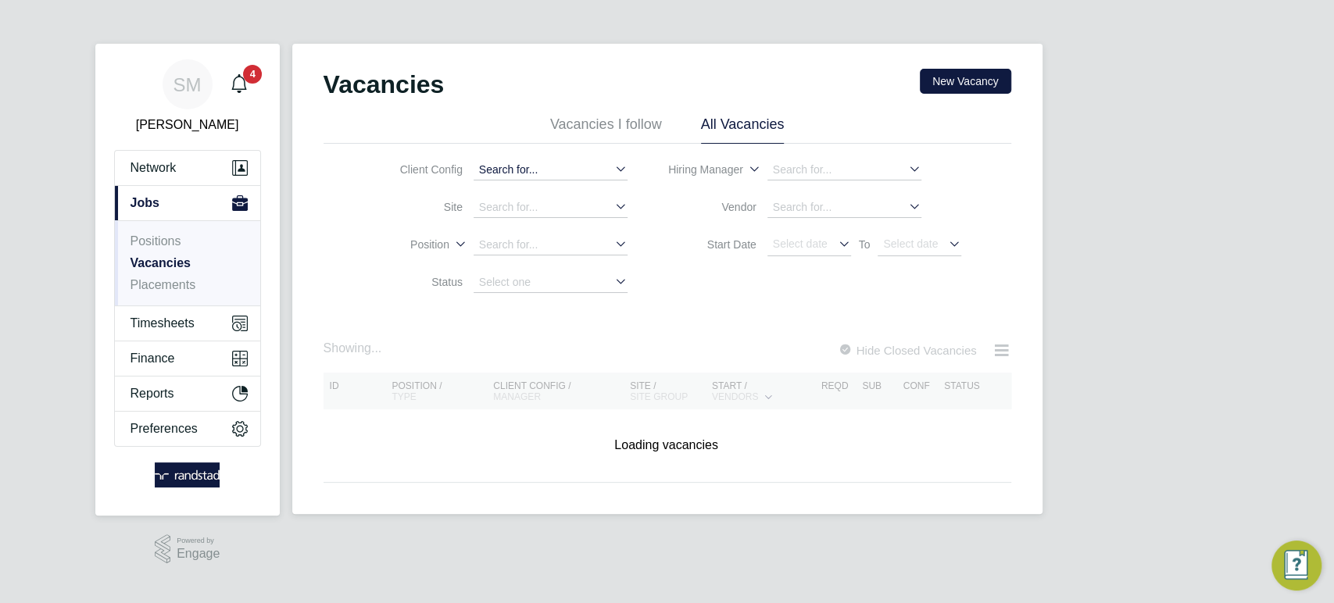
click at [549, 167] on input at bounding box center [551, 170] width 154 height 20
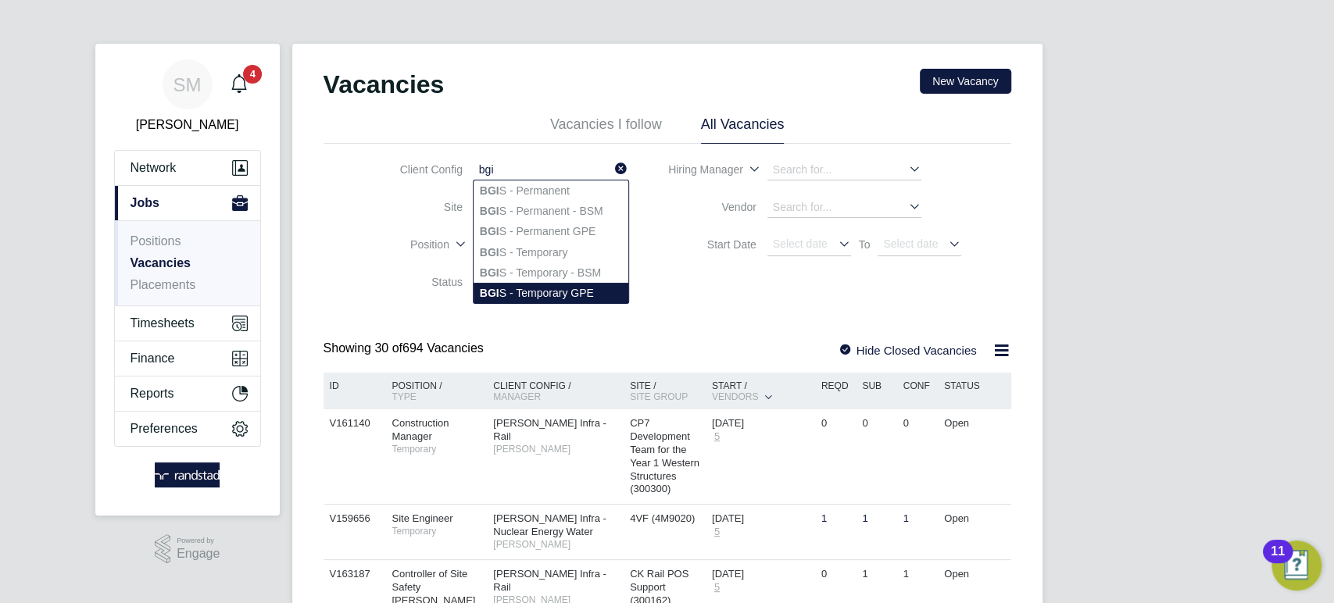
click at [567, 291] on li "BGI S - Temporary GPE" at bounding box center [551, 293] width 155 height 20
type input "BGIS - Temporary GPE"
